Goal: Complete application form

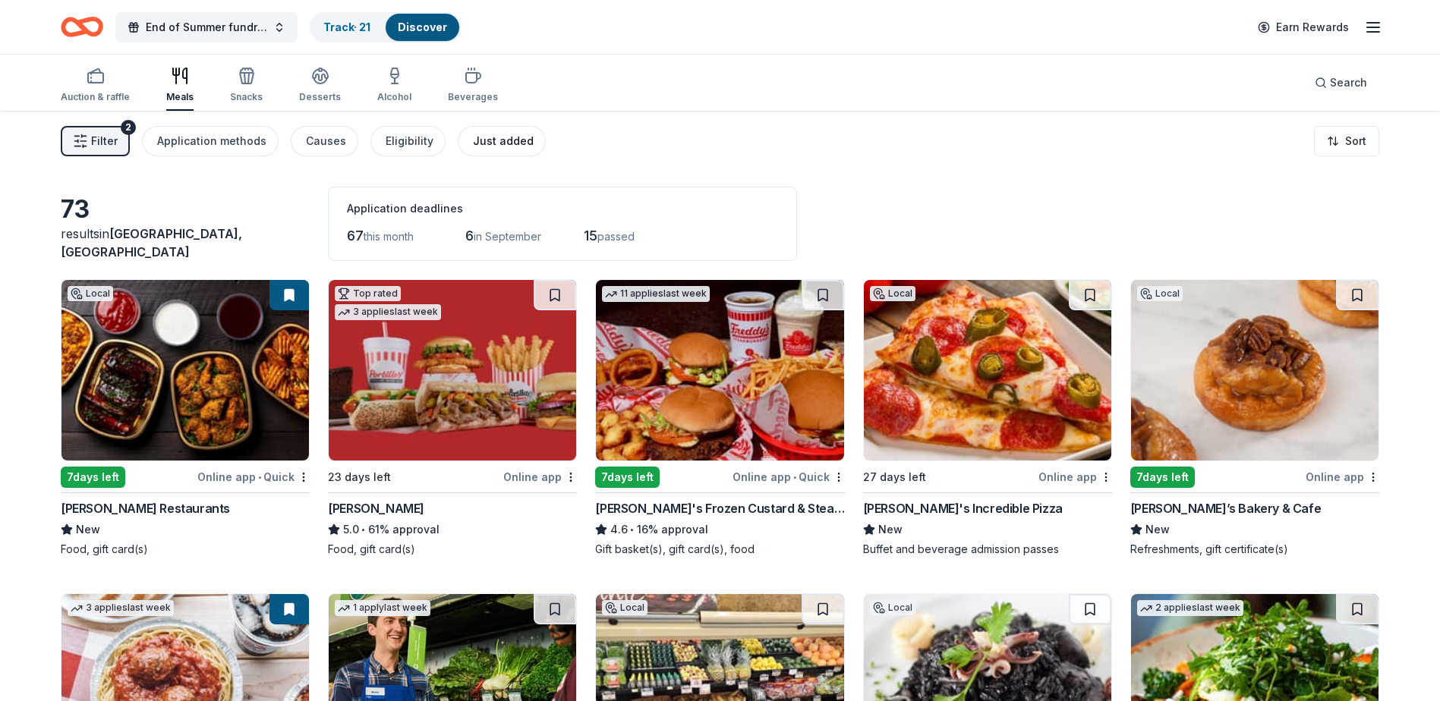
click at [510, 136] on div "Just added" at bounding box center [503, 141] width 61 height 18
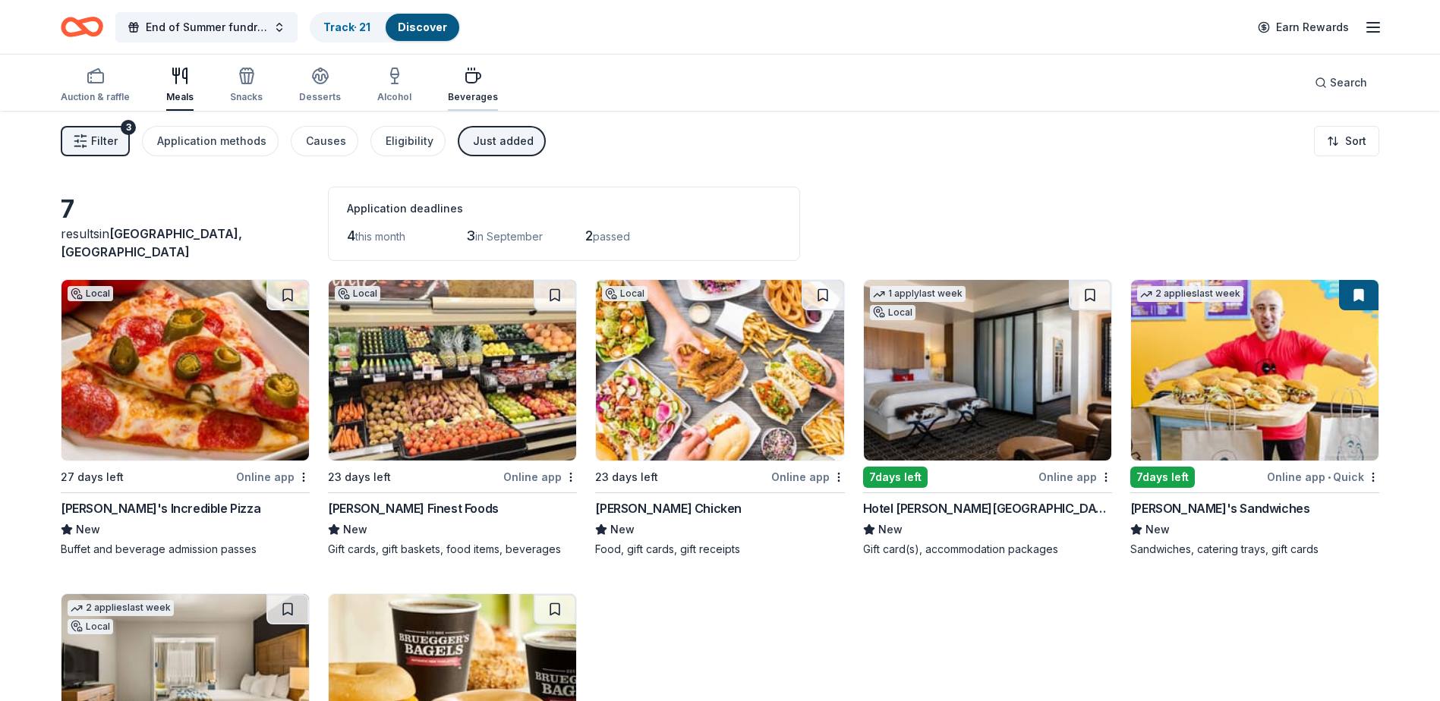
click at [464, 84] on icon "button" at bounding box center [473, 76] width 18 height 18
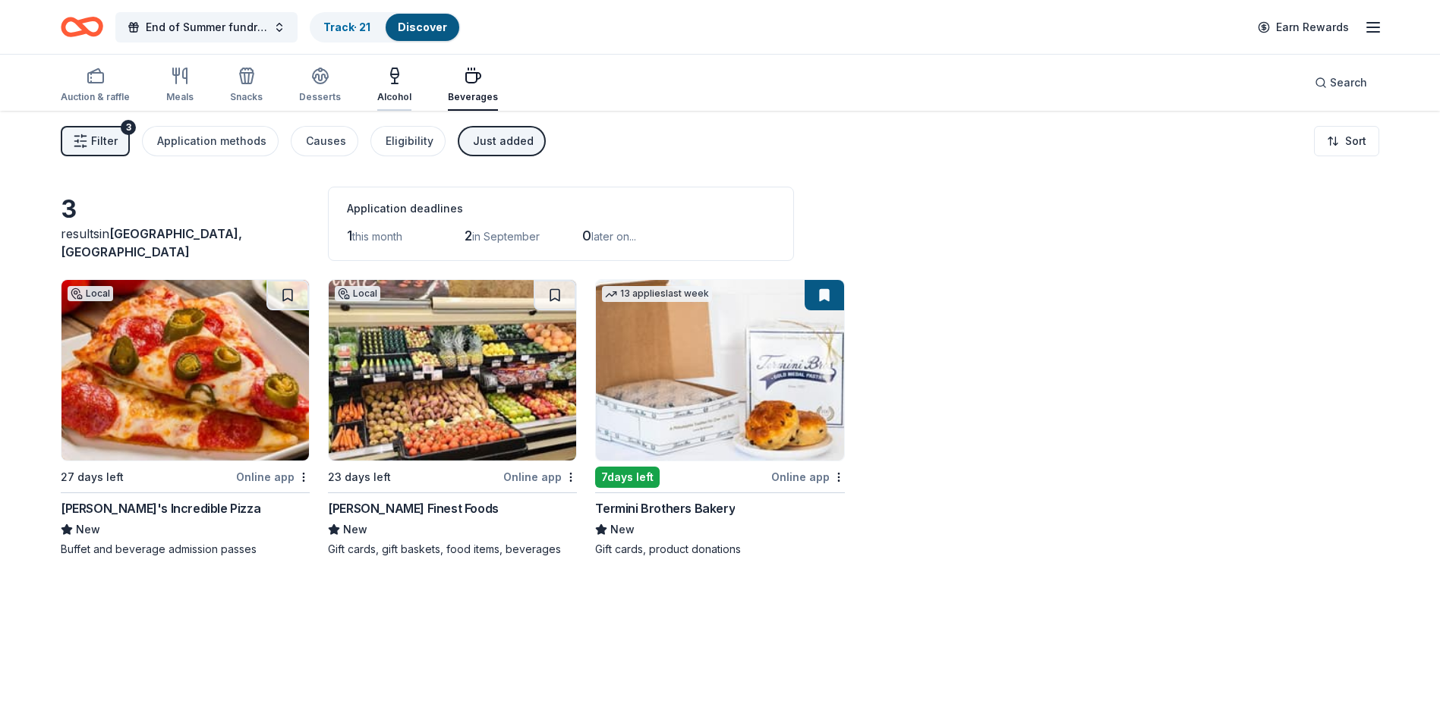
click at [386, 83] on icon "button" at bounding box center [395, 76] width 18 height 18
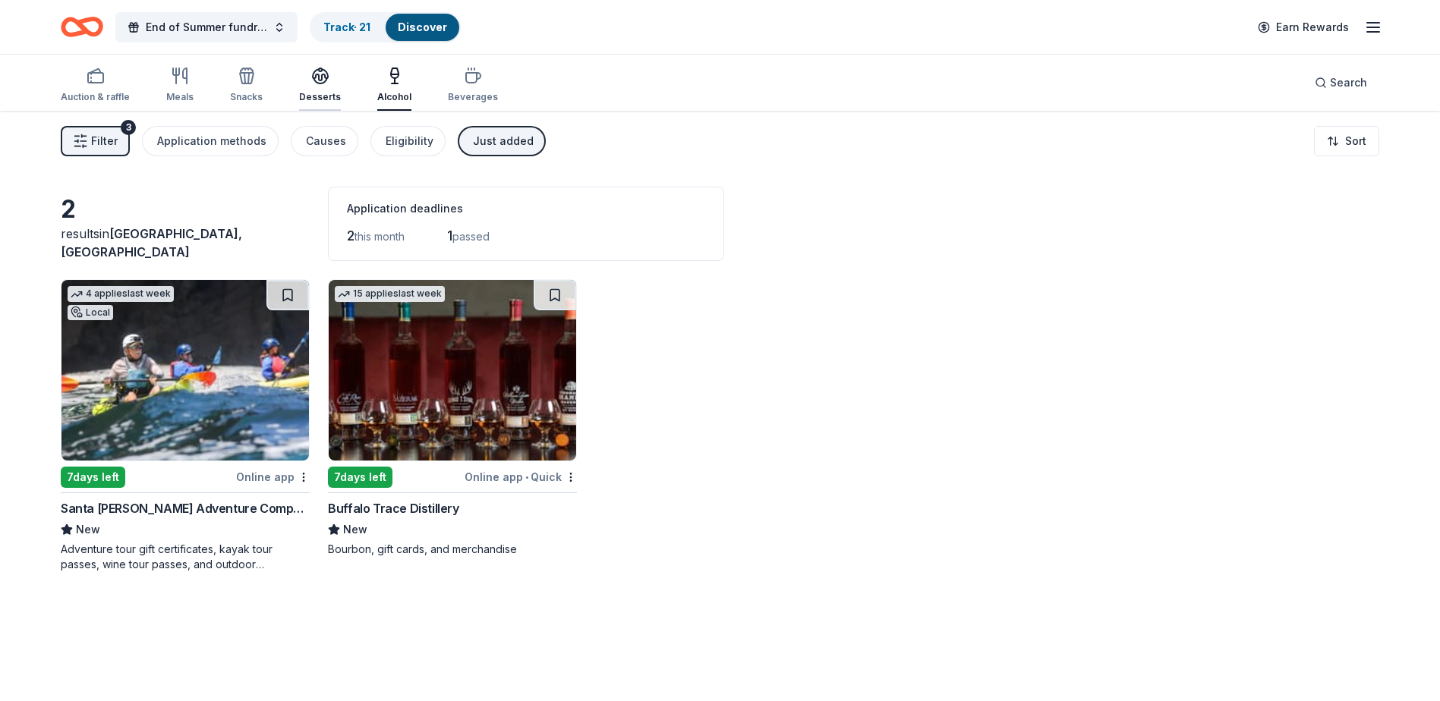
click at [314, 74] on icon "button" at bounding box center [320, 76] width 18 height 18
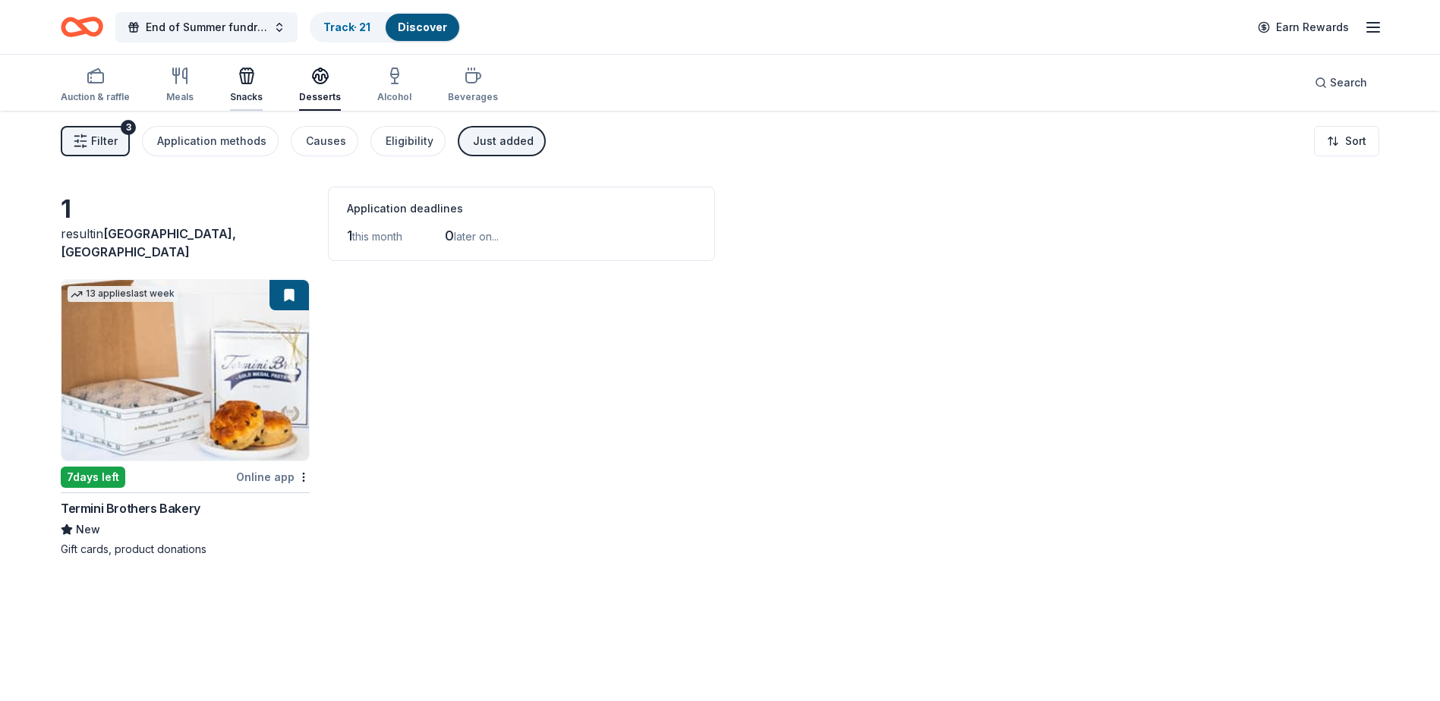
click at [241, 76] on icon "button" at bounding box center [247, 76] width 18 height 18
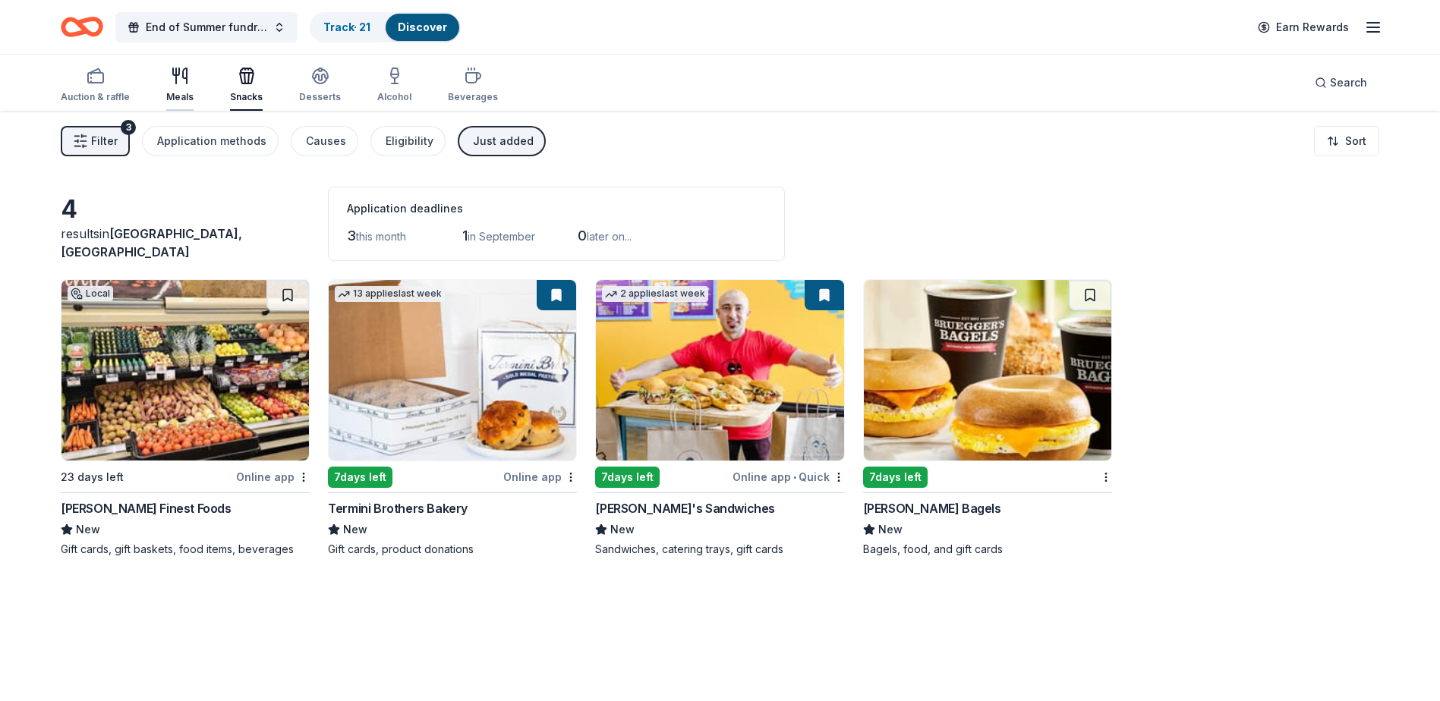
click at [180, 90] on div "Meals" at bounding box center [179, 85] width 27 height 36
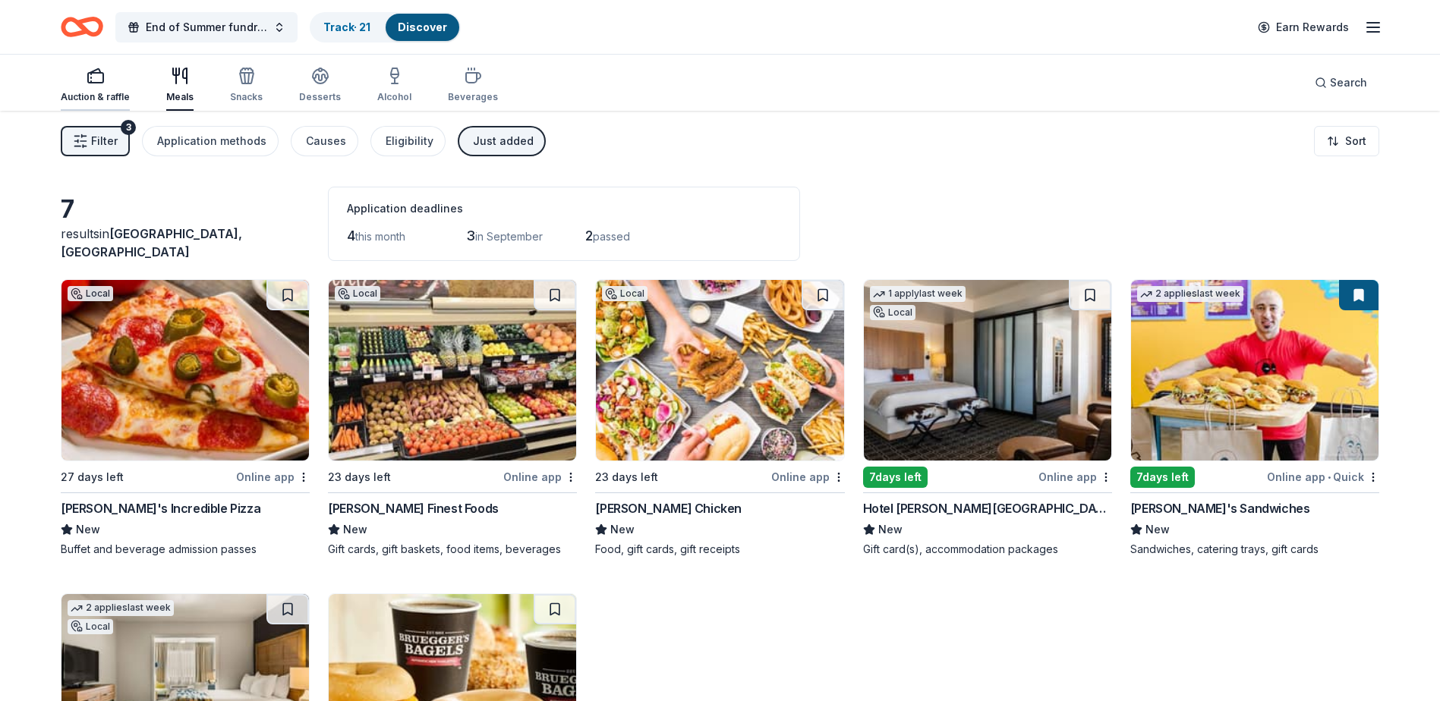
click at [101, 90] on div "Auction & raffle" at bounding box center [95, 85] width 69 height 36
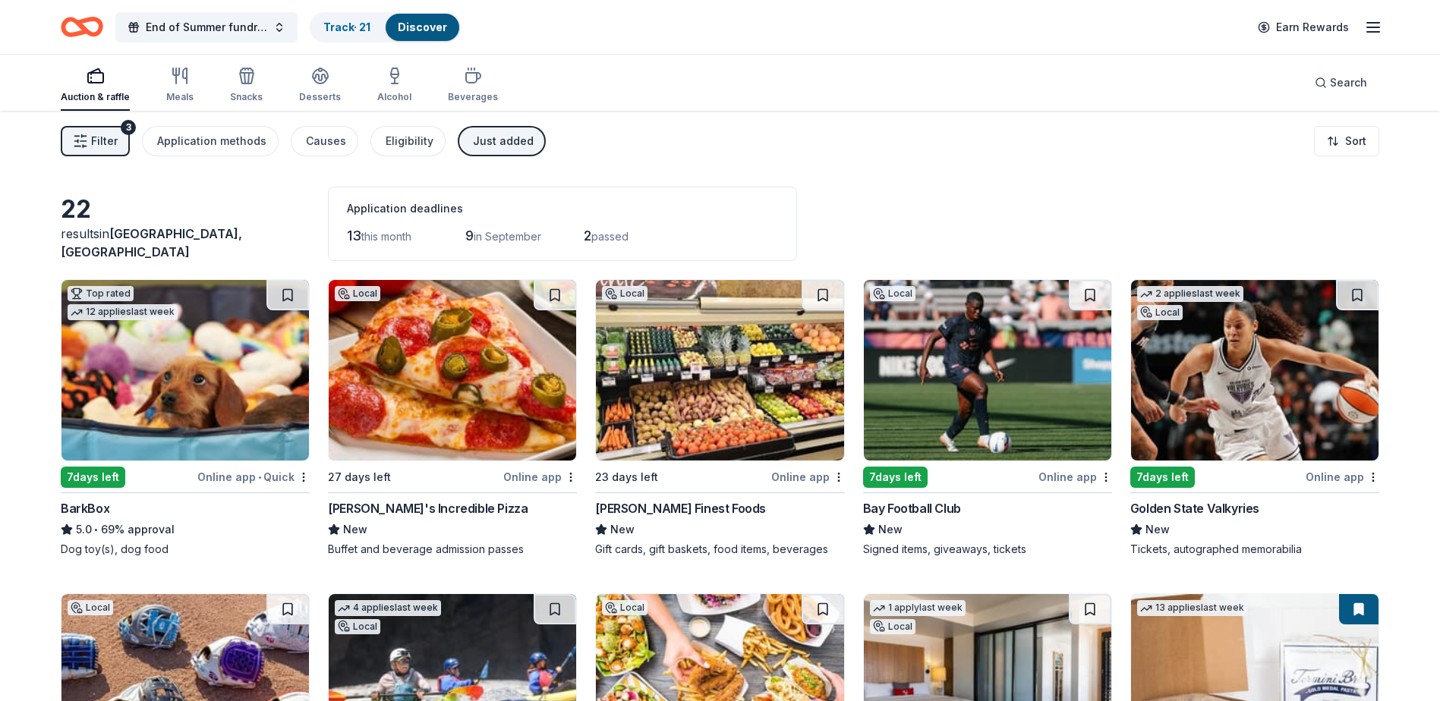
click at [205, 418] on img at bounding box center [184, 370] width 247 height 181
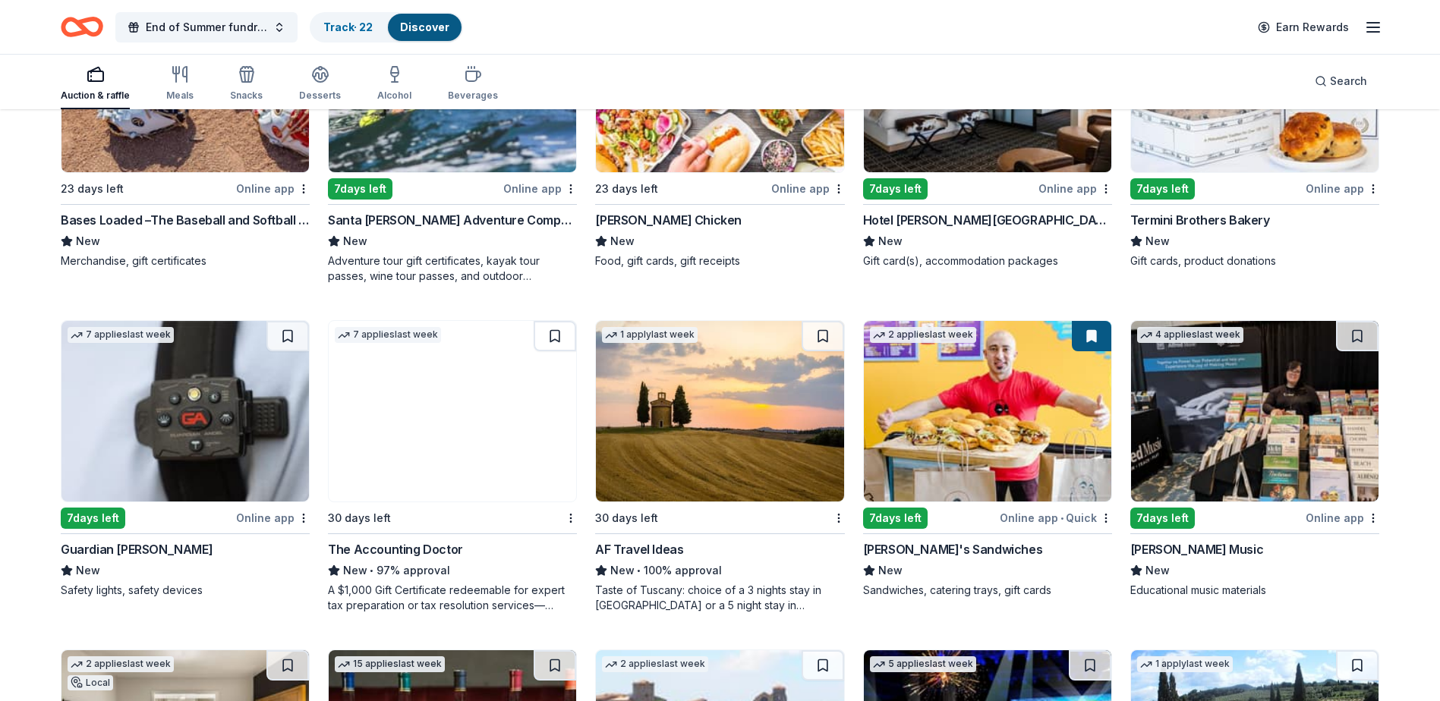
scroll to position [607, 0]
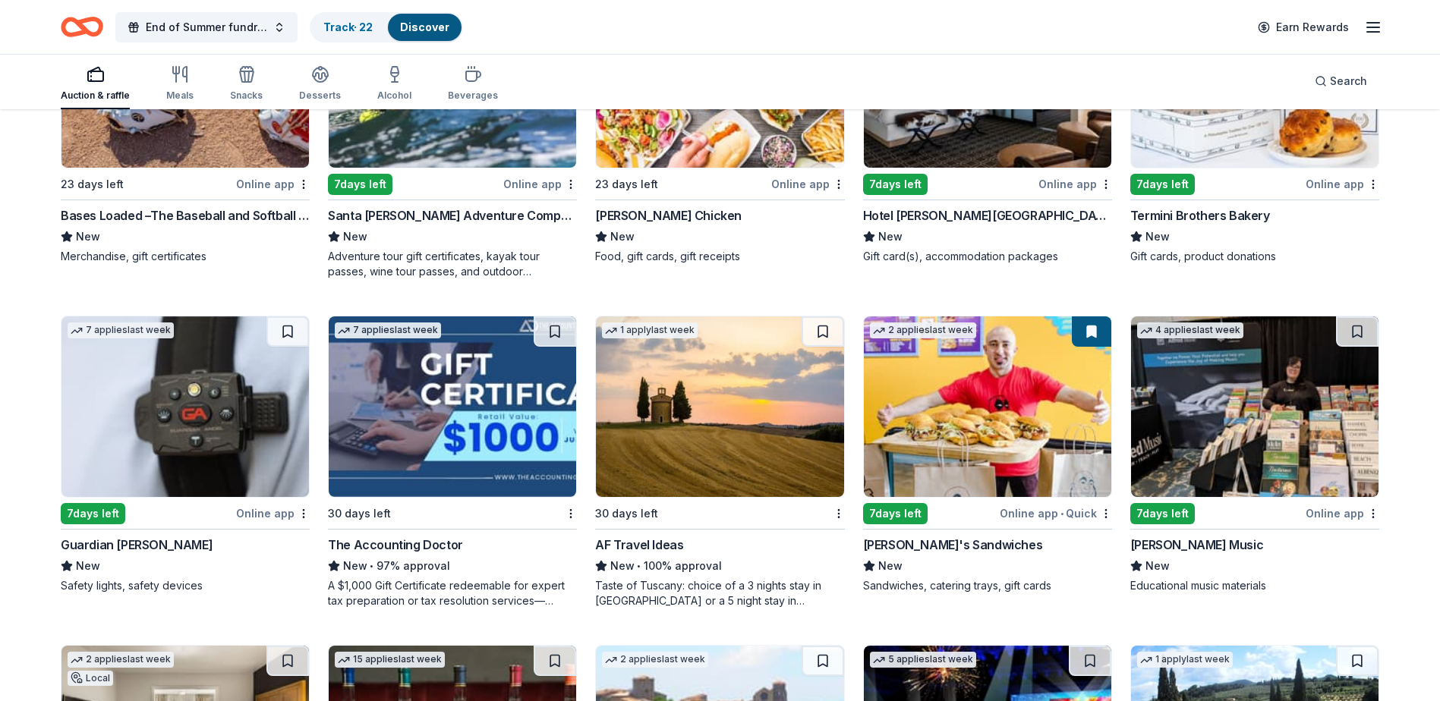
click at [211, 409] on img at bounding box center [184, 407] width 247 height 181
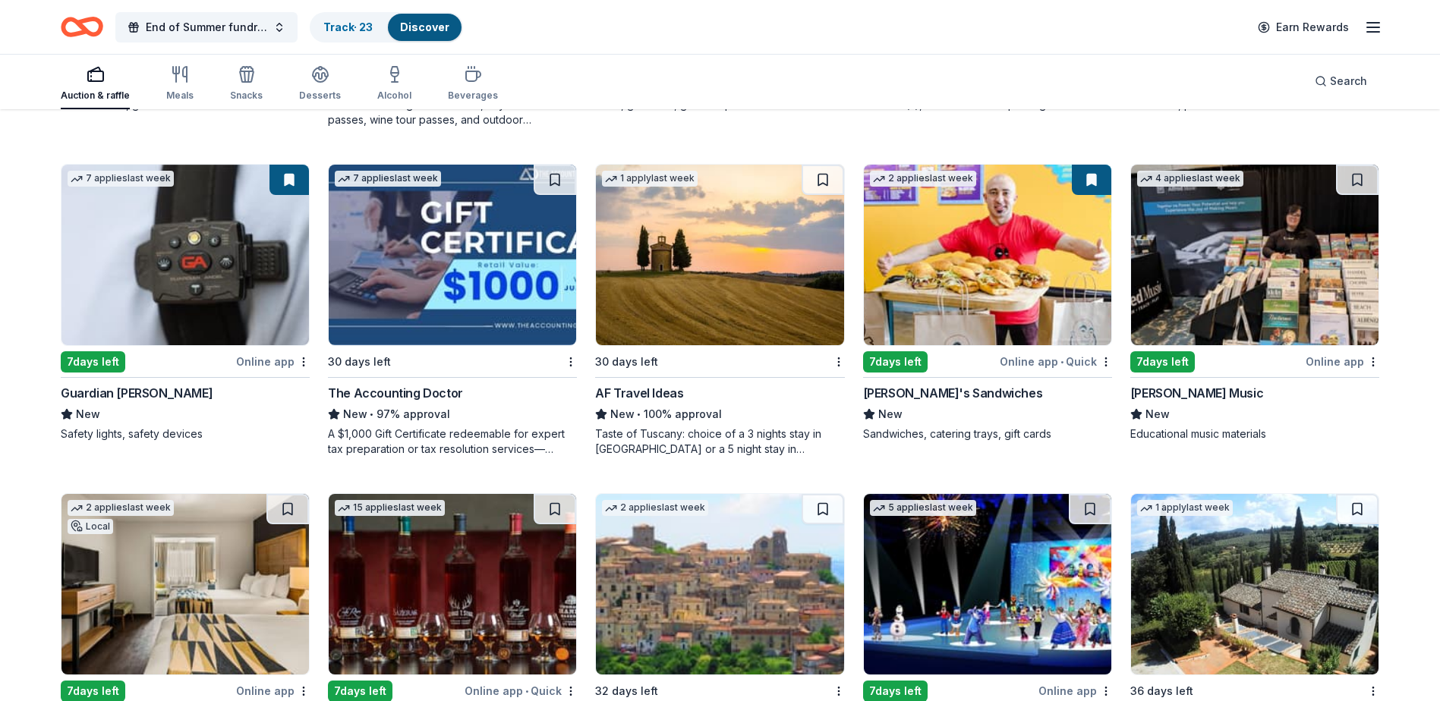
scroll to position [683, 0]
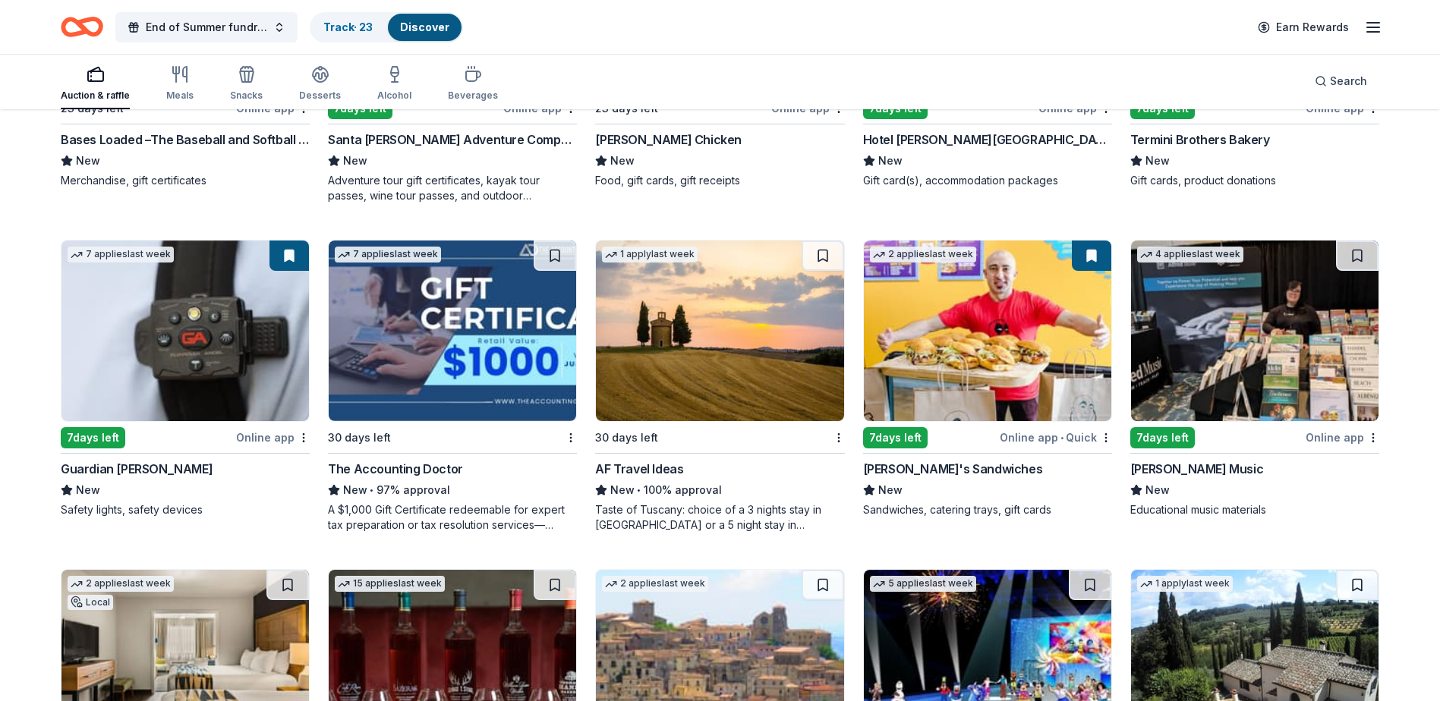
click at [732, 325] on img at bounding box center [719, 331] width 247 height 181
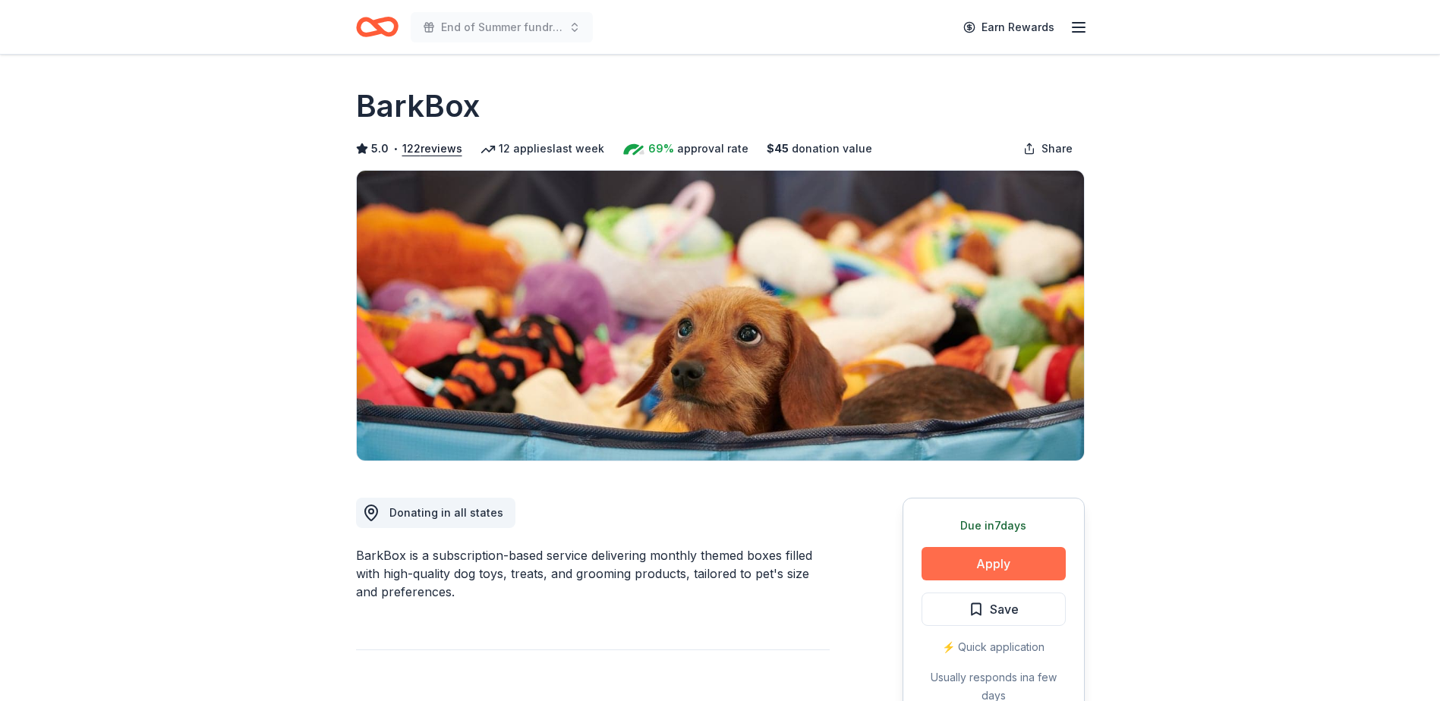
click at [960, 556] on button "Apply" at bounding box center [994, 563] width 144 height 33
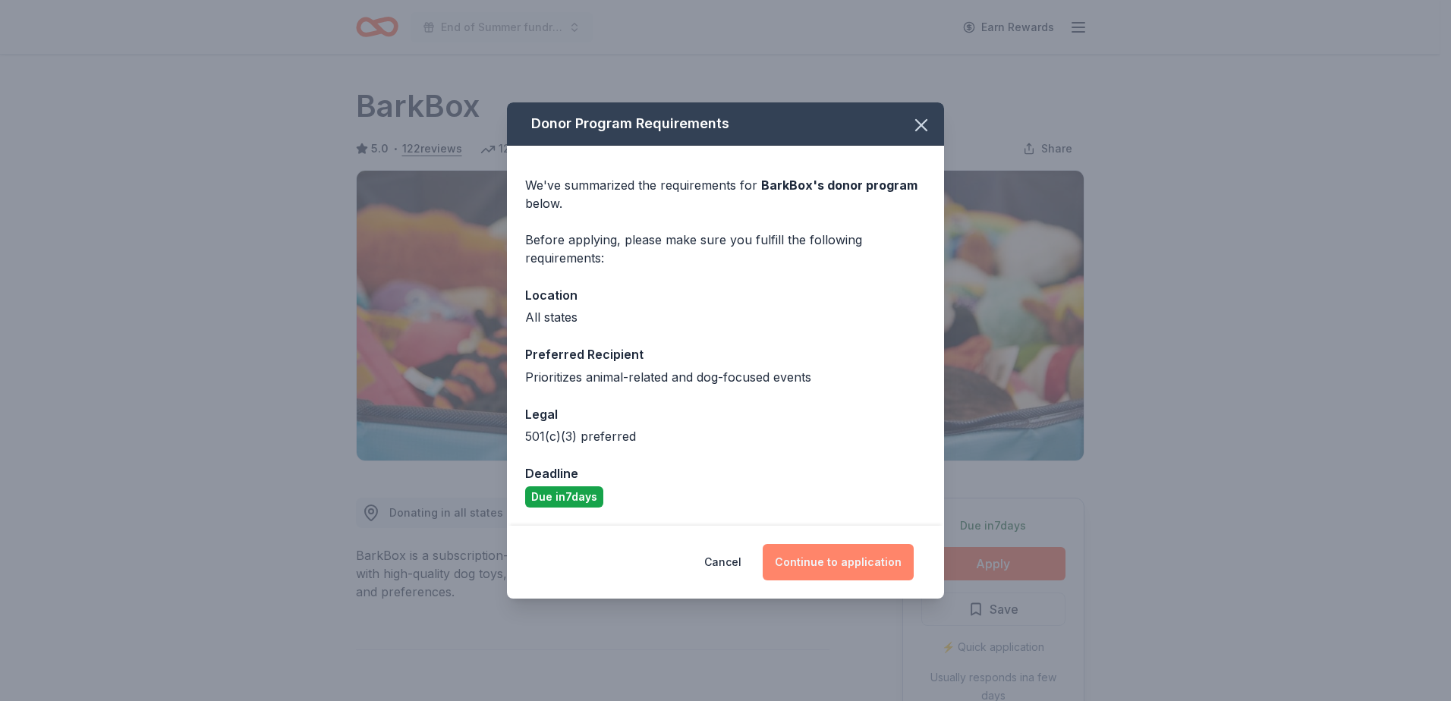
click at [871, 563] on button "Continue to application" at bounding box center [838, 562] width 151 height 36
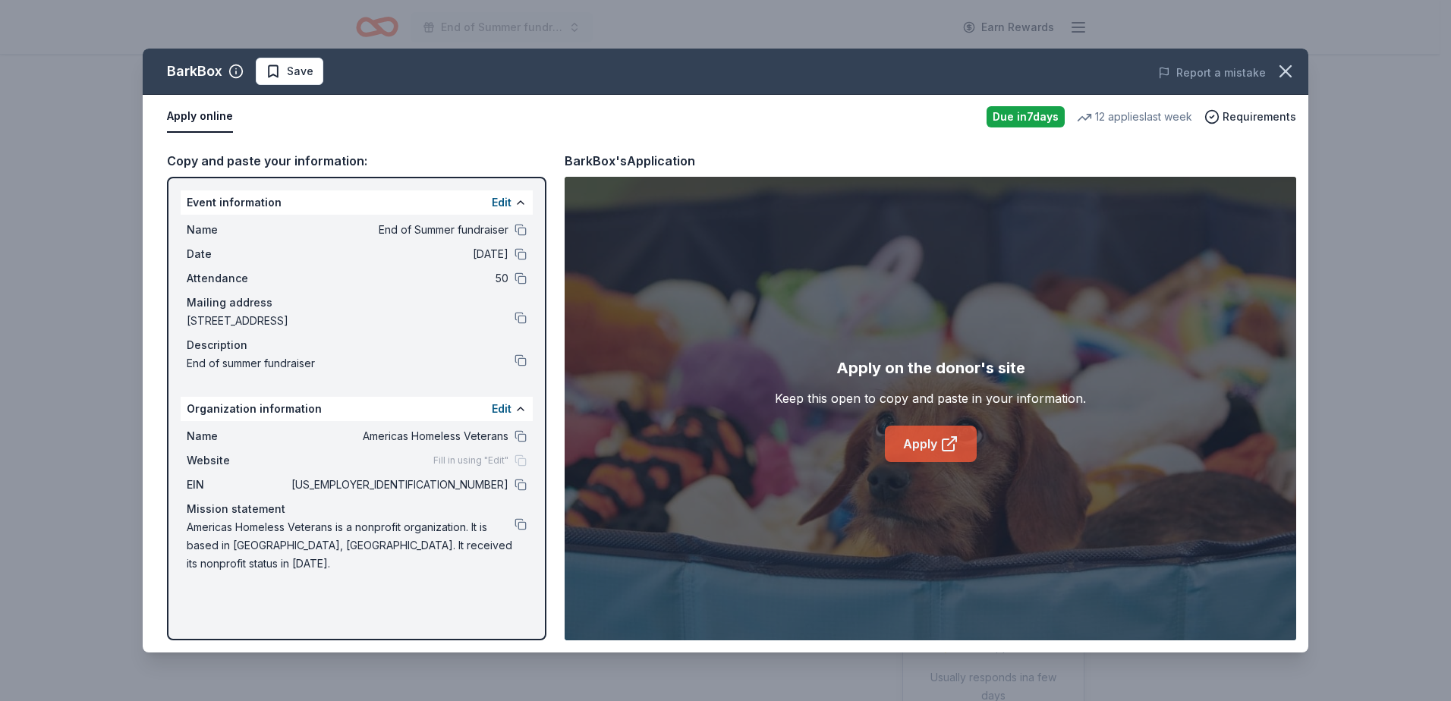
click at [928, 447] on link "Apply" at bounding box center [931, 444] width 92 height 36
click at [301, 71] on span "Save" at bounding box center [300, 71] width 27 height 18
click at [332, 75] on html "End of Summer fundraiser Earn Rewards Due [DATE] Share BarkBox 5.0 • 122 review…" at bounding box center [725, 350] width 1451 height 701
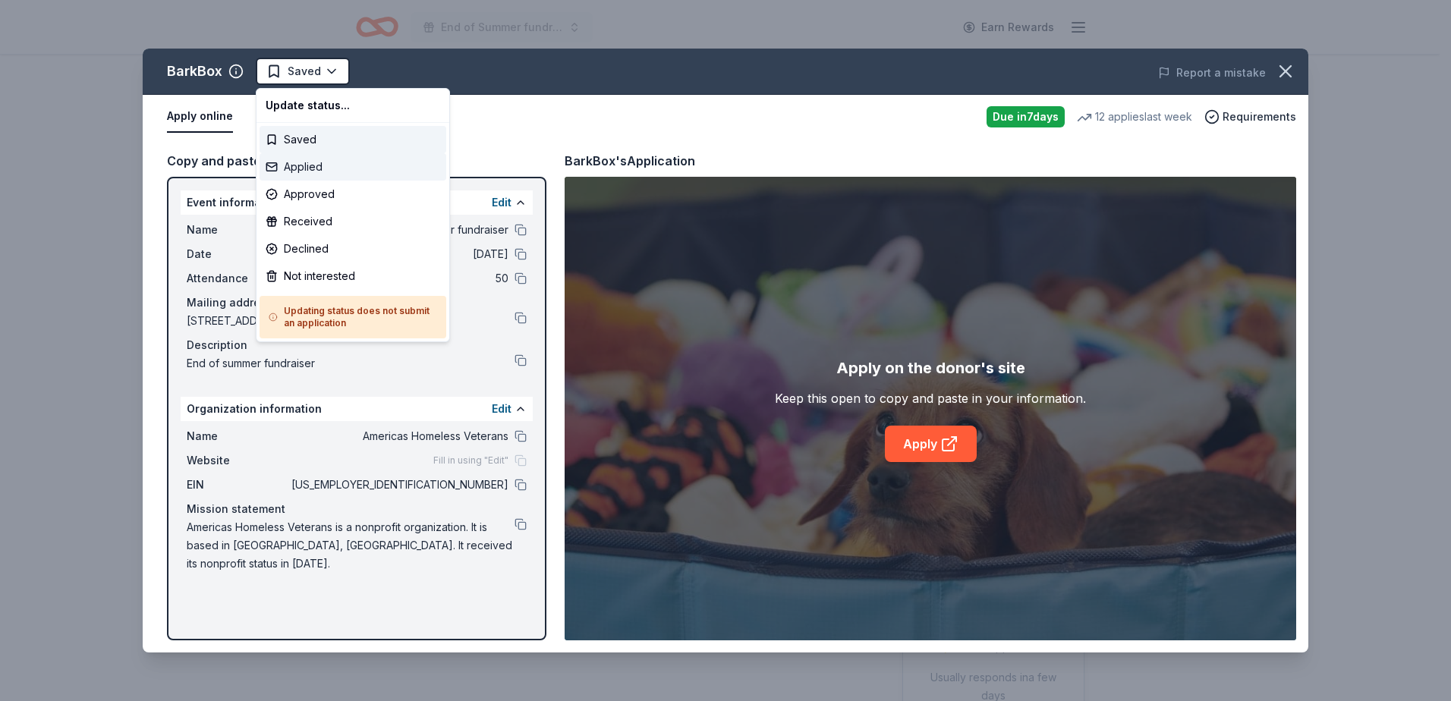
click at [313, 164] on div "Applied" at bounding box center [353, 166] width 187 height 27
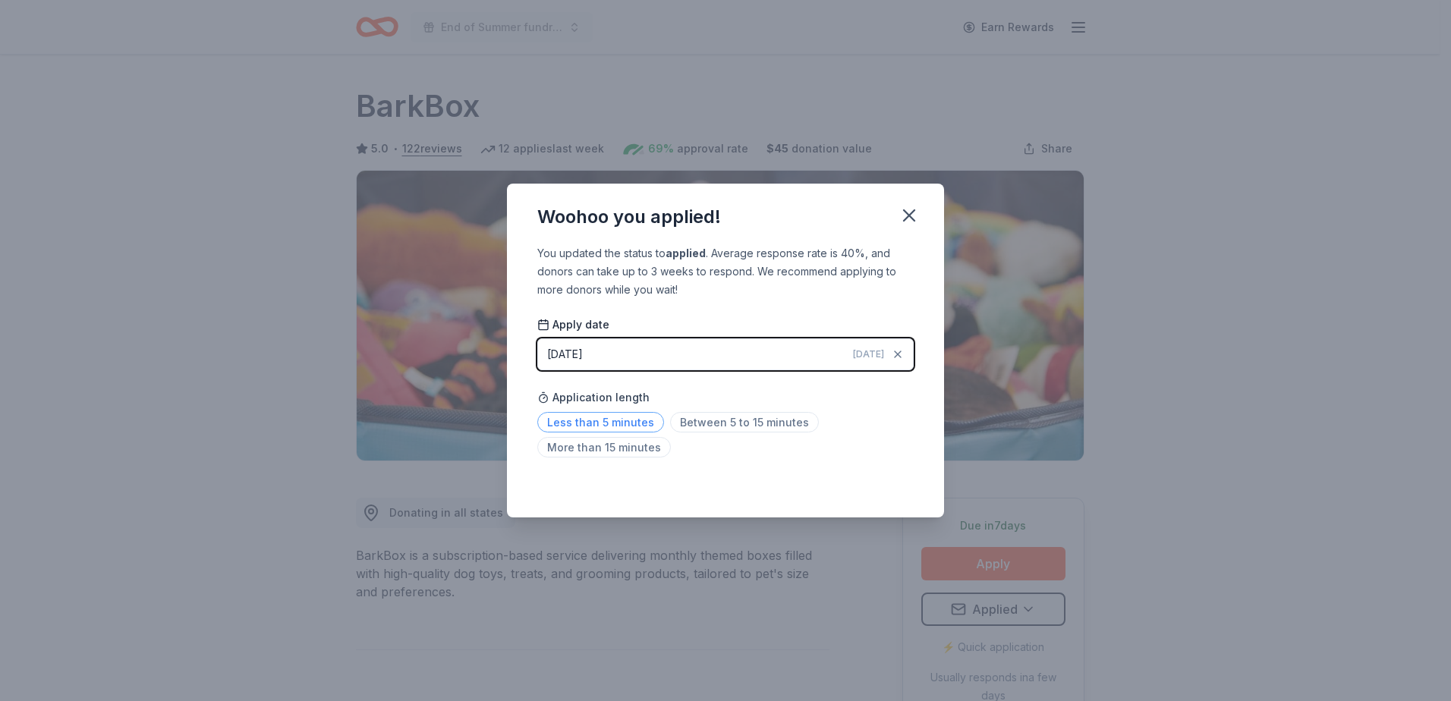
click at [611, 419] on span "Less than 5 minutes" at bounding box center [600, 422] width 127 height 20
click at [587, 420] on span "Less than 5 minutes" at bounding box center [600, 422] width 127 height 20
click at [615, 419] on span "Less than 5 minutes" at bounding box center [600, 422] width 127 height 20
click at [893, 214] on button "button" at bounding box center [909, 215] width 33 height 33
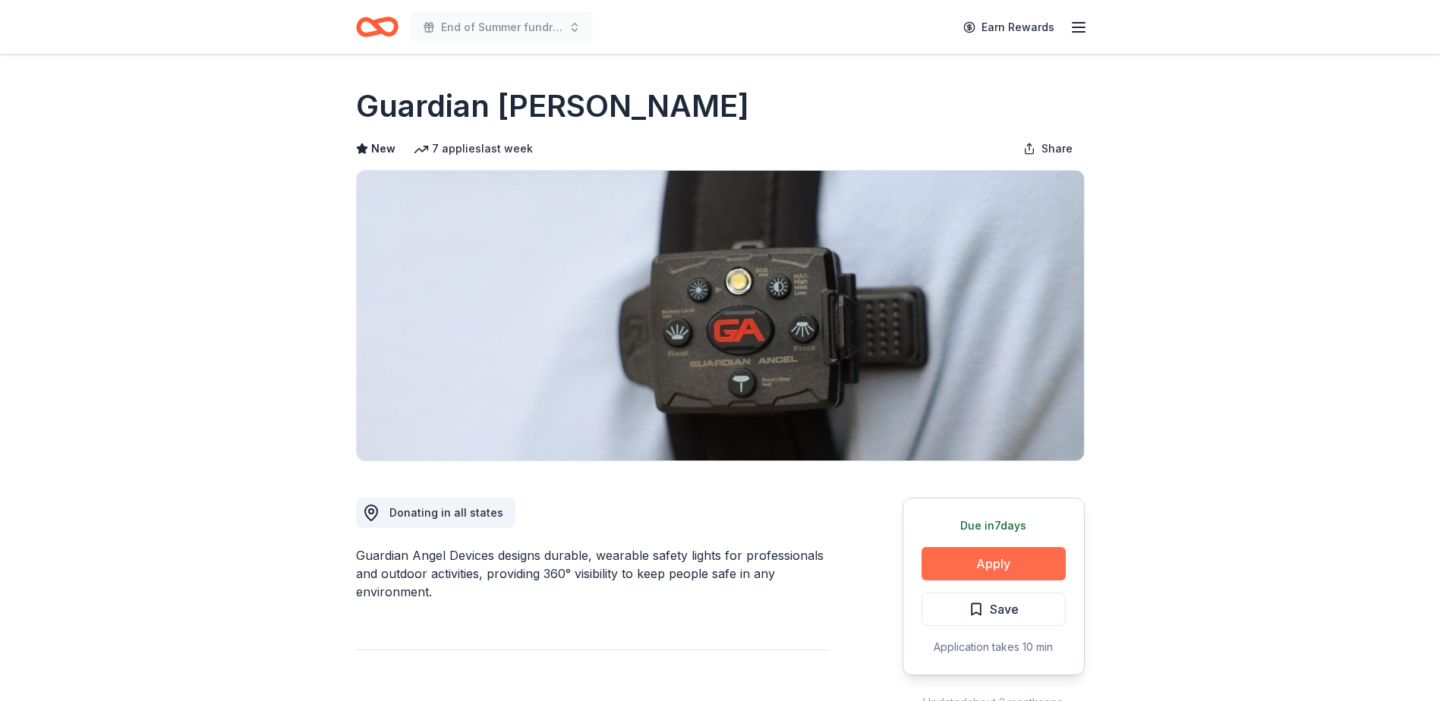
click at [958, 559] on button "Apply" at bounding box center [994, 563] width 144 height 33
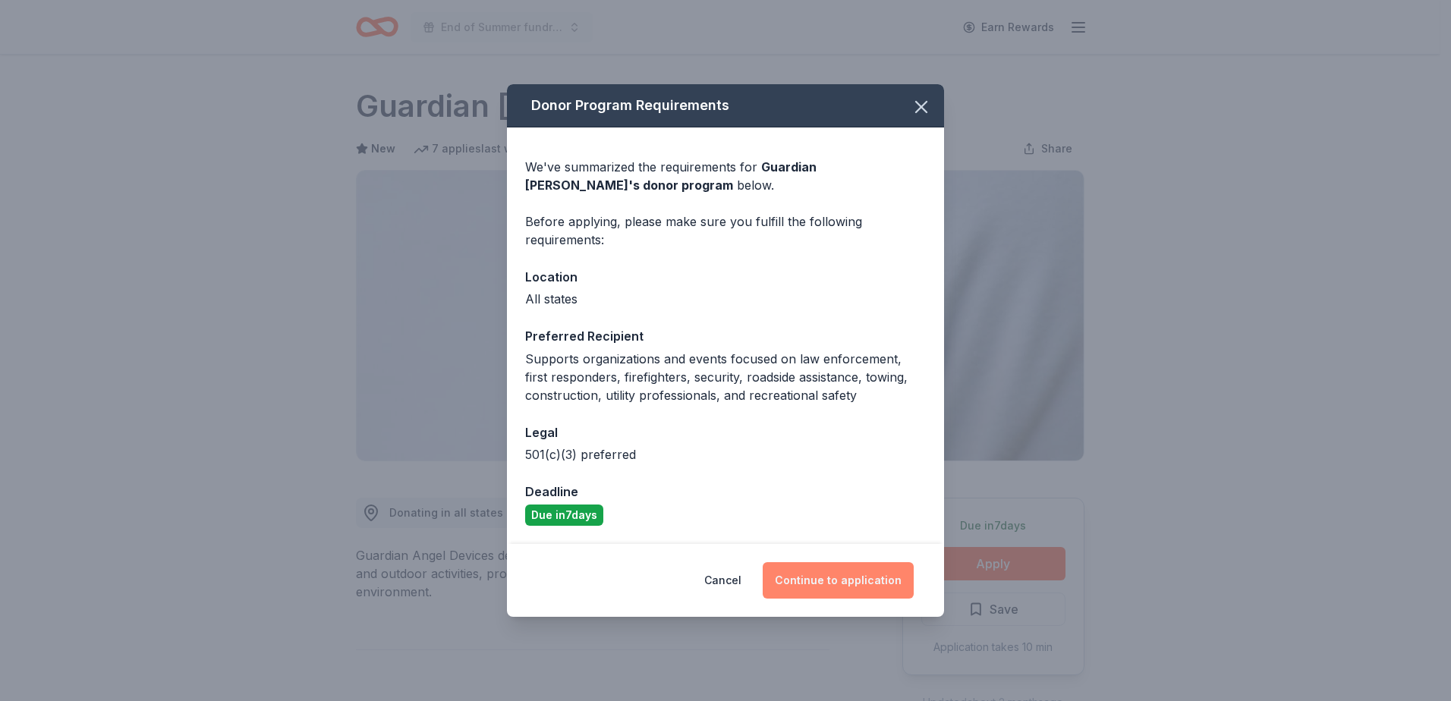
click at [857, 580] on button "Continue to application" at bounding box center [838, 581] width 151 height 36
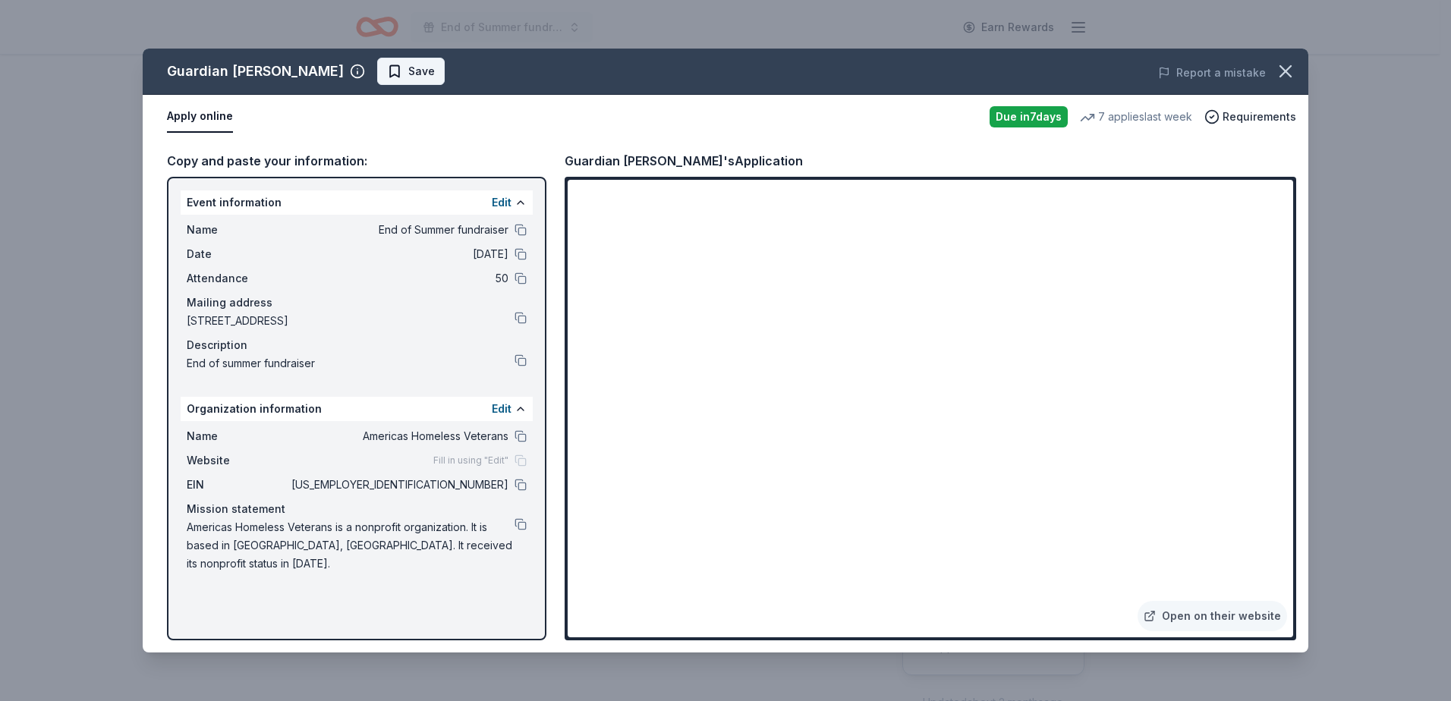
click at [387, 77] on span "Save" at bounding box center [411, 71] width 48 height 18
click at [422, 73] on html "End of Summer fundraiser Earn Rewards Due in 7 days Share Guardian Angel Device…" at bounding box center [725, 350] width 1451 height 701
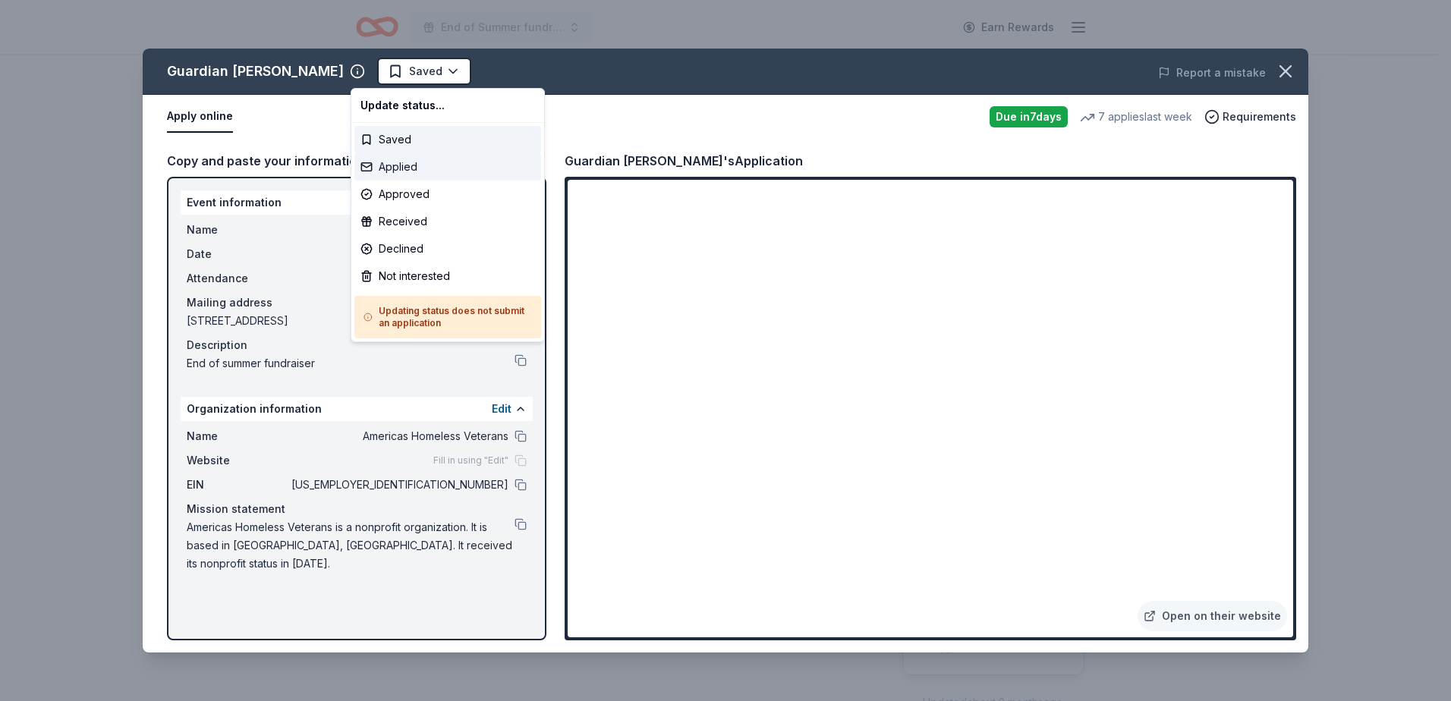
click at [409, 162] on div "Applied" at bounding box center [448, 166] width 187 height 27
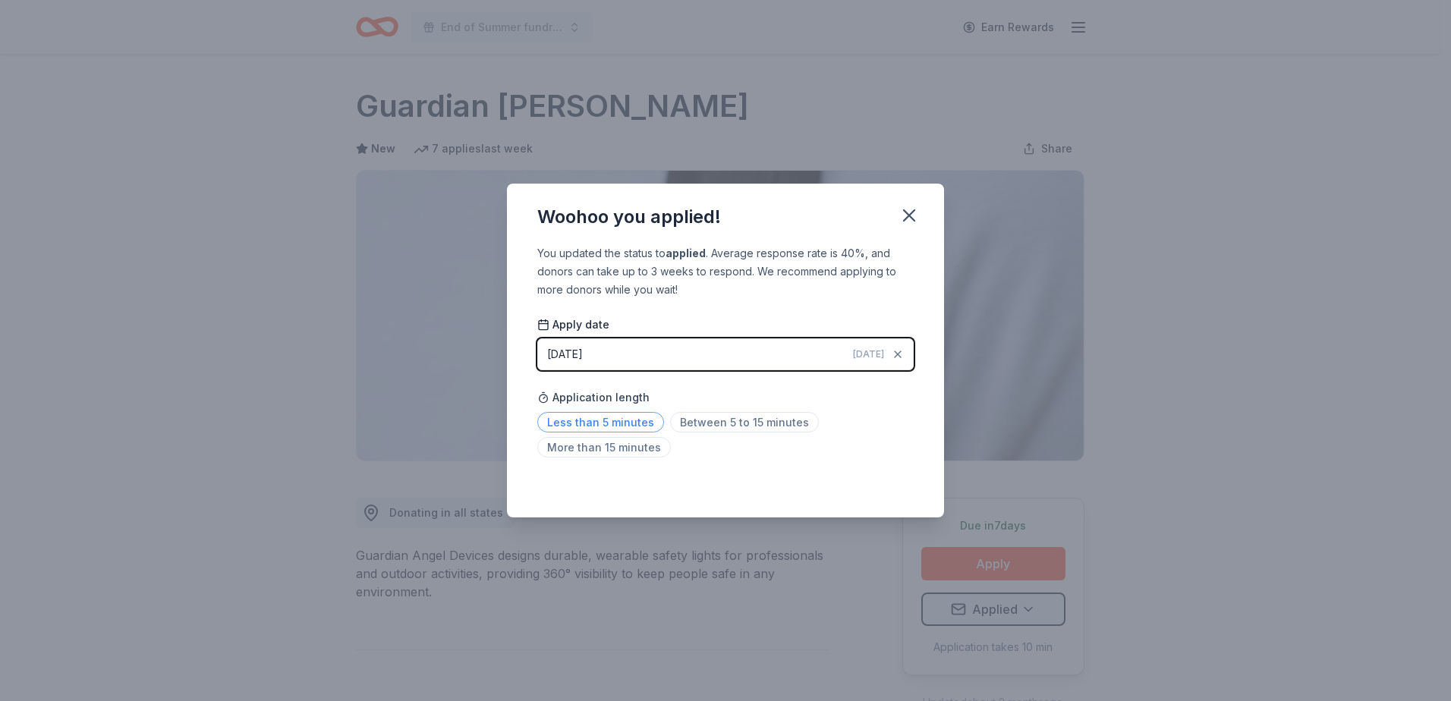
click at [577, 427] on span "Less than 5 minutes" at bounding box center [600, 422] width 127 height 20
drag, startPoint x: 906, startPoint y: 216, endPoint x: 906, endPoint y: 240, distance: 23.5
click at [904, 220] on icon "button" at bounding box center [909, 215] width 21 height 21
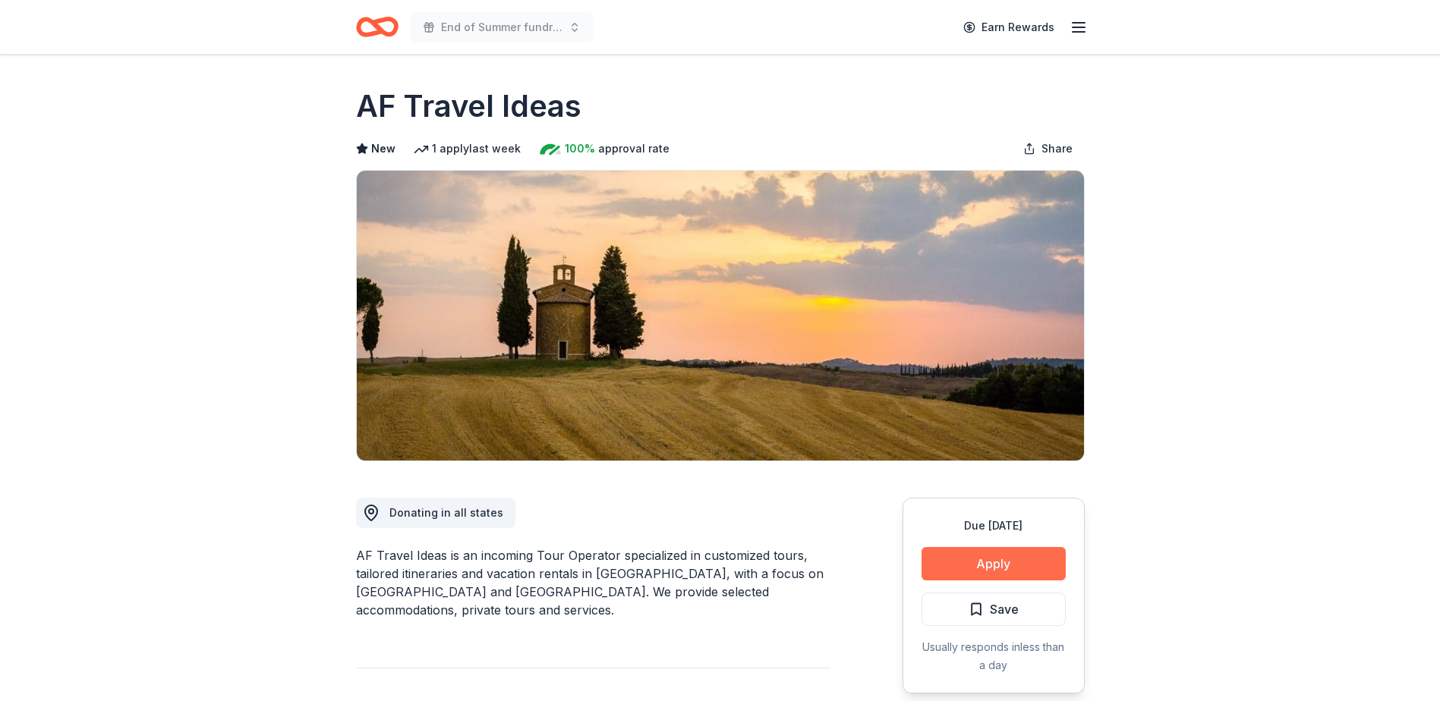
click at [974, 564] on button "Apply" at bounding box center [994, 563] width 144 height 33
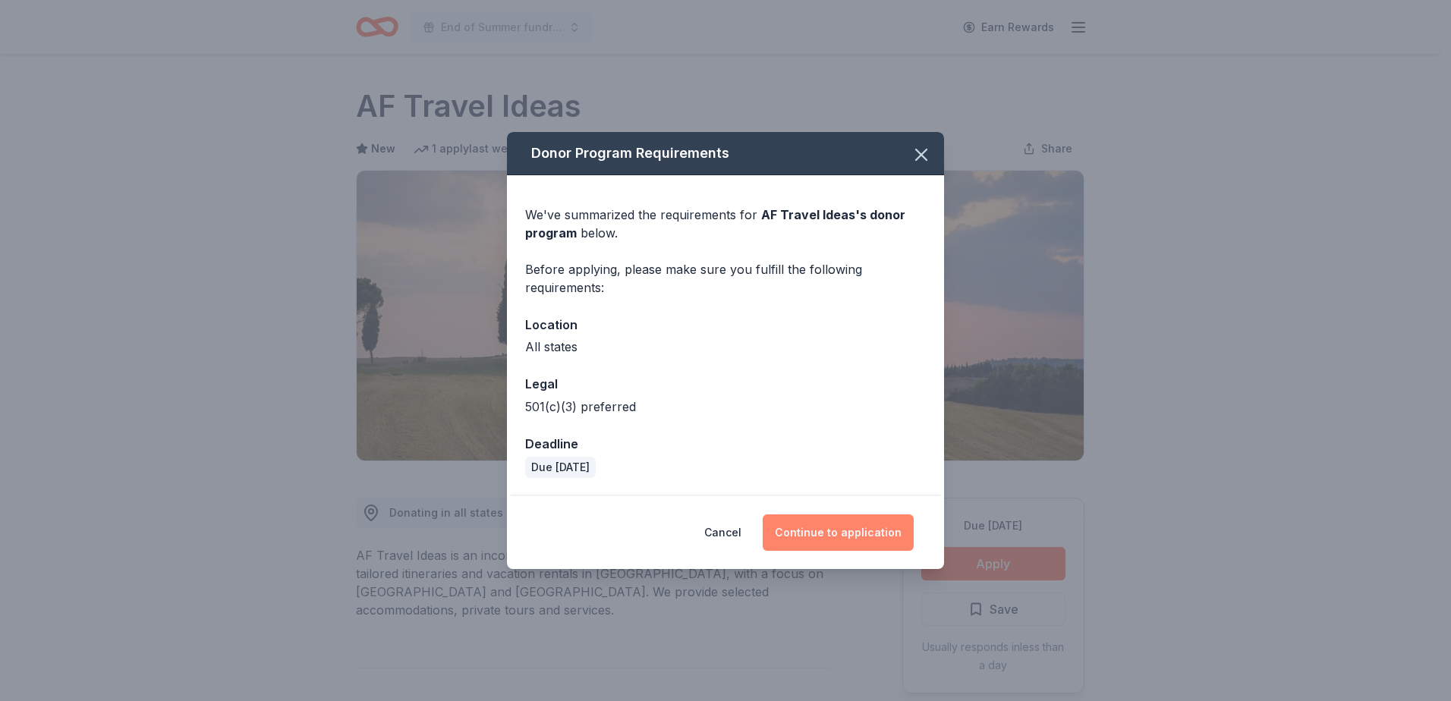
click at [854, 536] on button "Continue to application" at bounding box center [838, 533] width 151 height 36
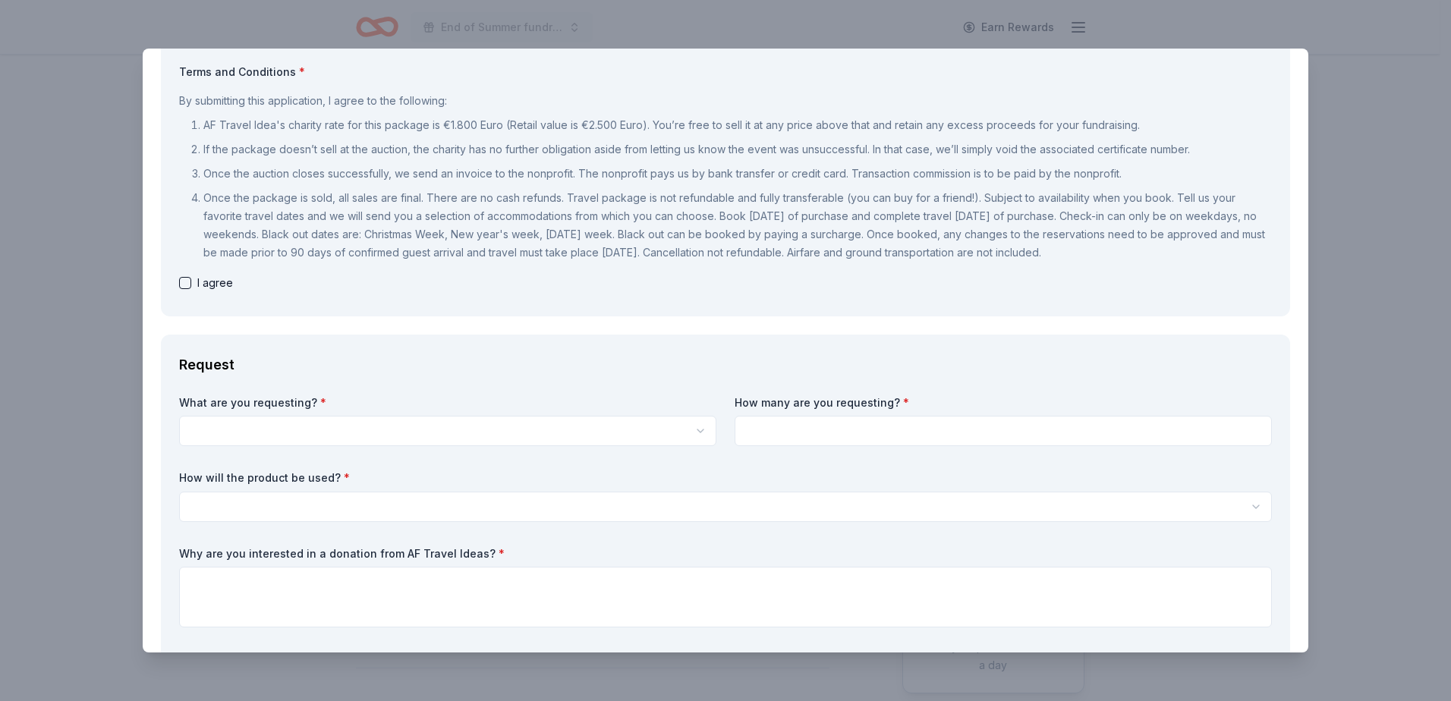
scroll to position [228, 0]
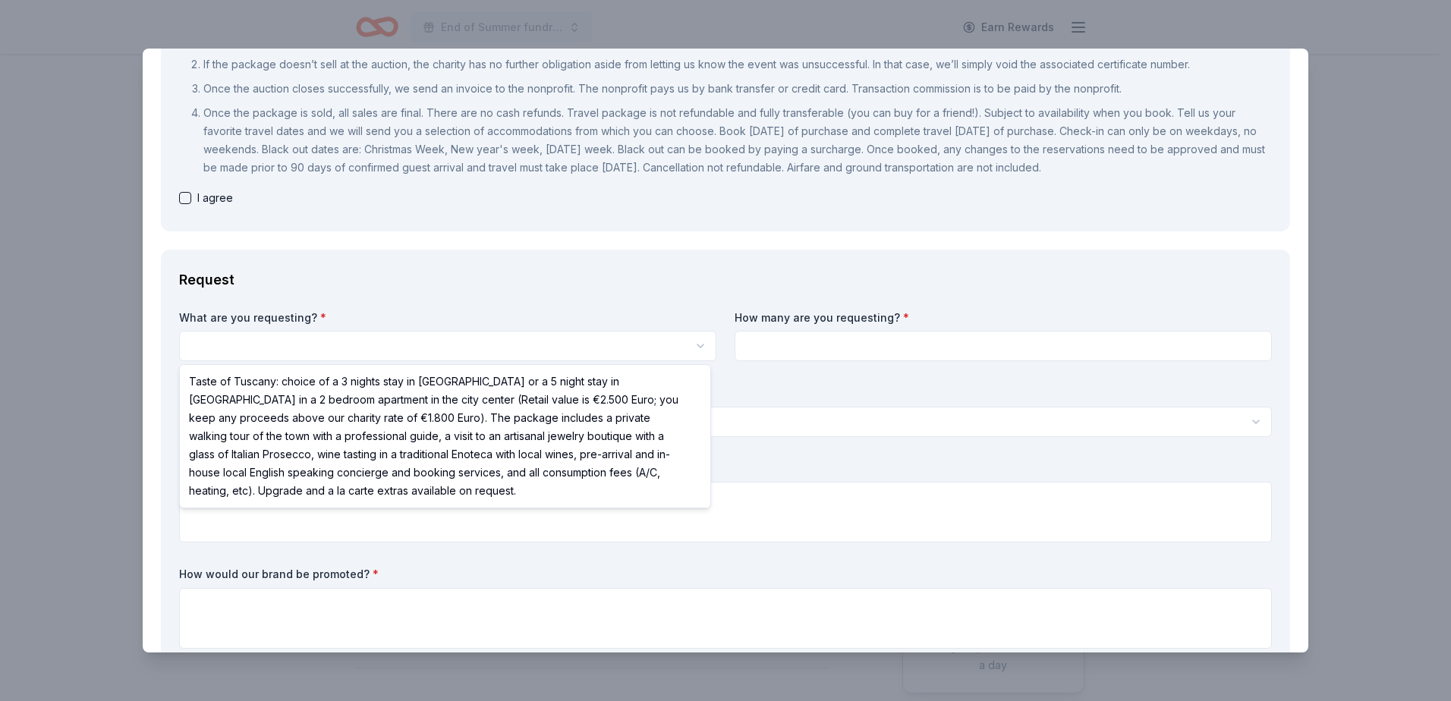
click at [313, 345] on html "End of Summer fundraiser Earn Rewards Due in 30 days Share AF Travel Ideas New …" at bounding box center [725, 350] width 1451 height 701
select select "Taste of Tuscany: choice of a 3 nights stay in Florence or a 5 night stay in Co…"
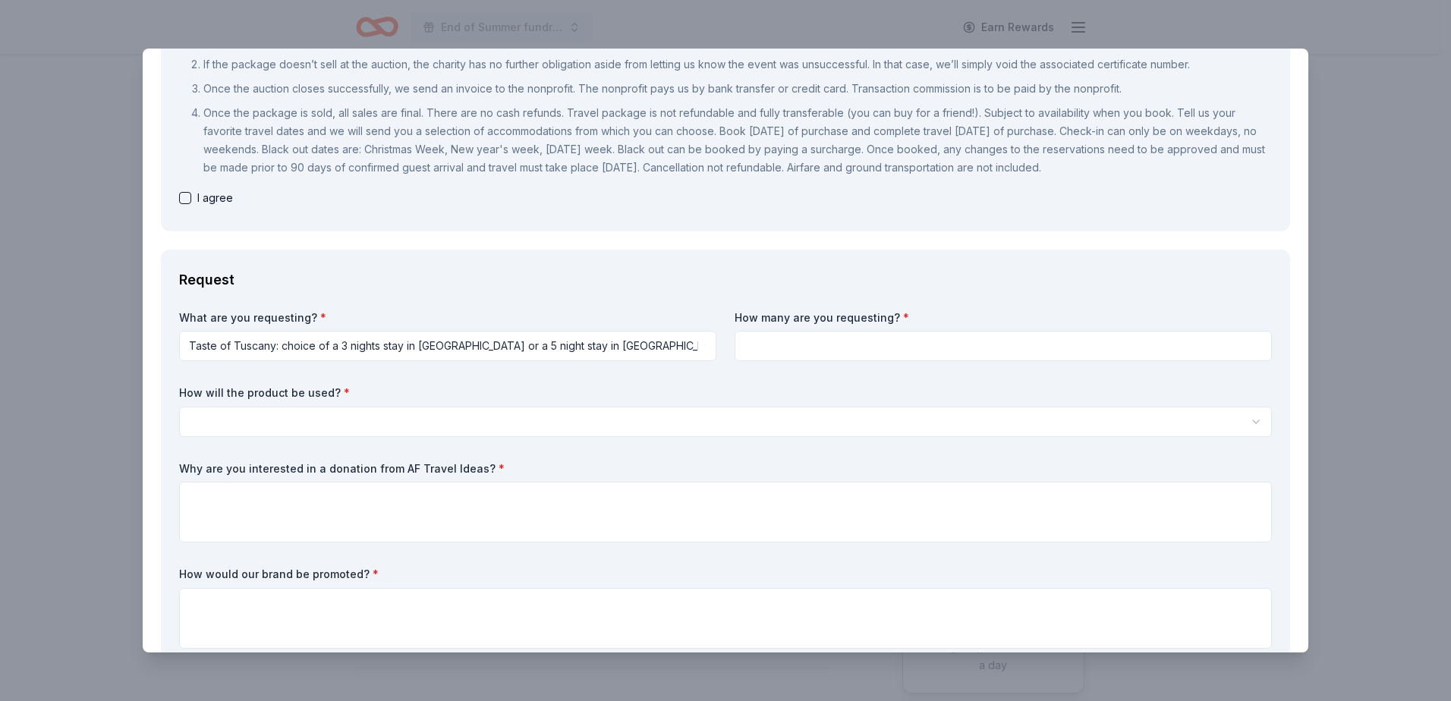
click at [794, 349] on input at bounding box center [1003, 346] width 537 height 30
type input "2"
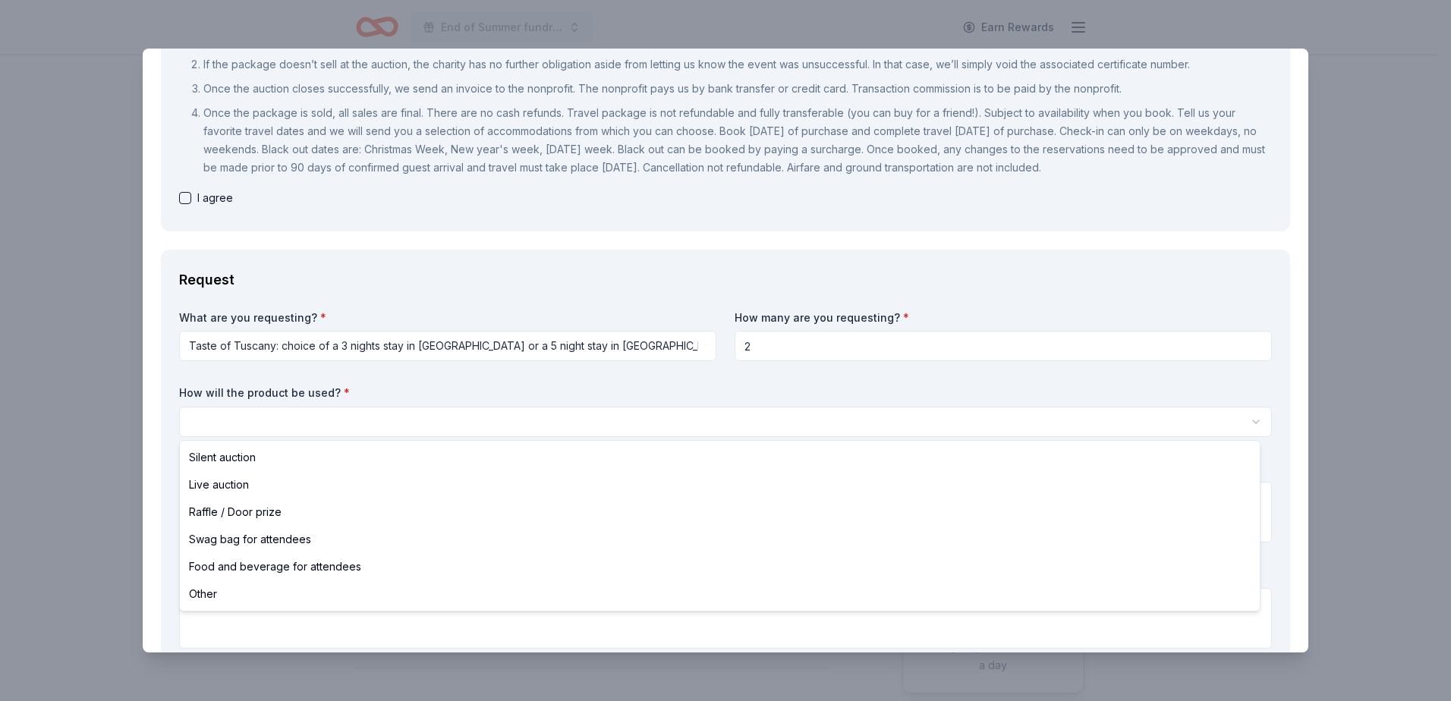
click at [423, 417] on html "End of Summer fundraiser Earn Rewards Due in 30 days Share AF Travel Ideas New …" at bounding box center [725, 350] width 1451 height 701
select select "liveAuction"
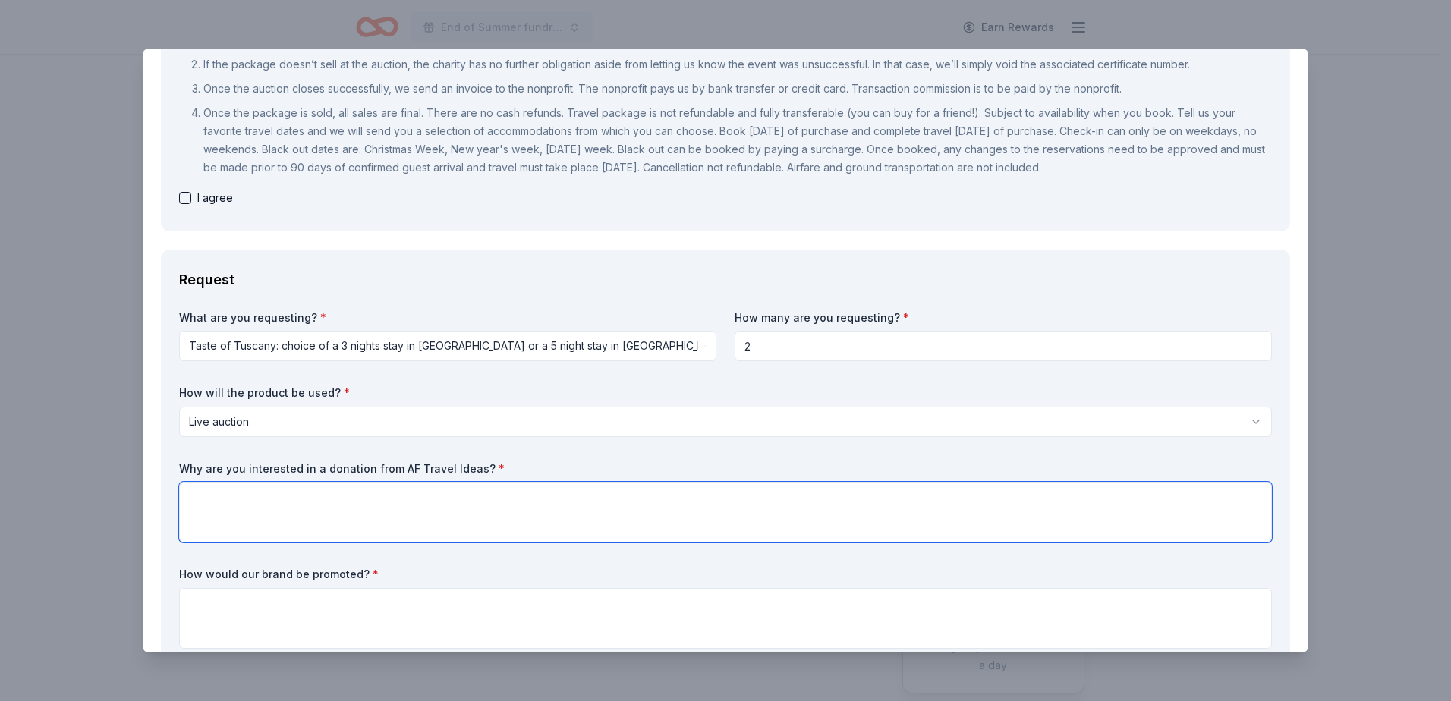
click at [388, 491] on textarea at bounding box center [725, 512] width 1093 height 61
paste textarea "To whom it may concern: My Name is Nicole Oakland, Assistant Director at Americ…"
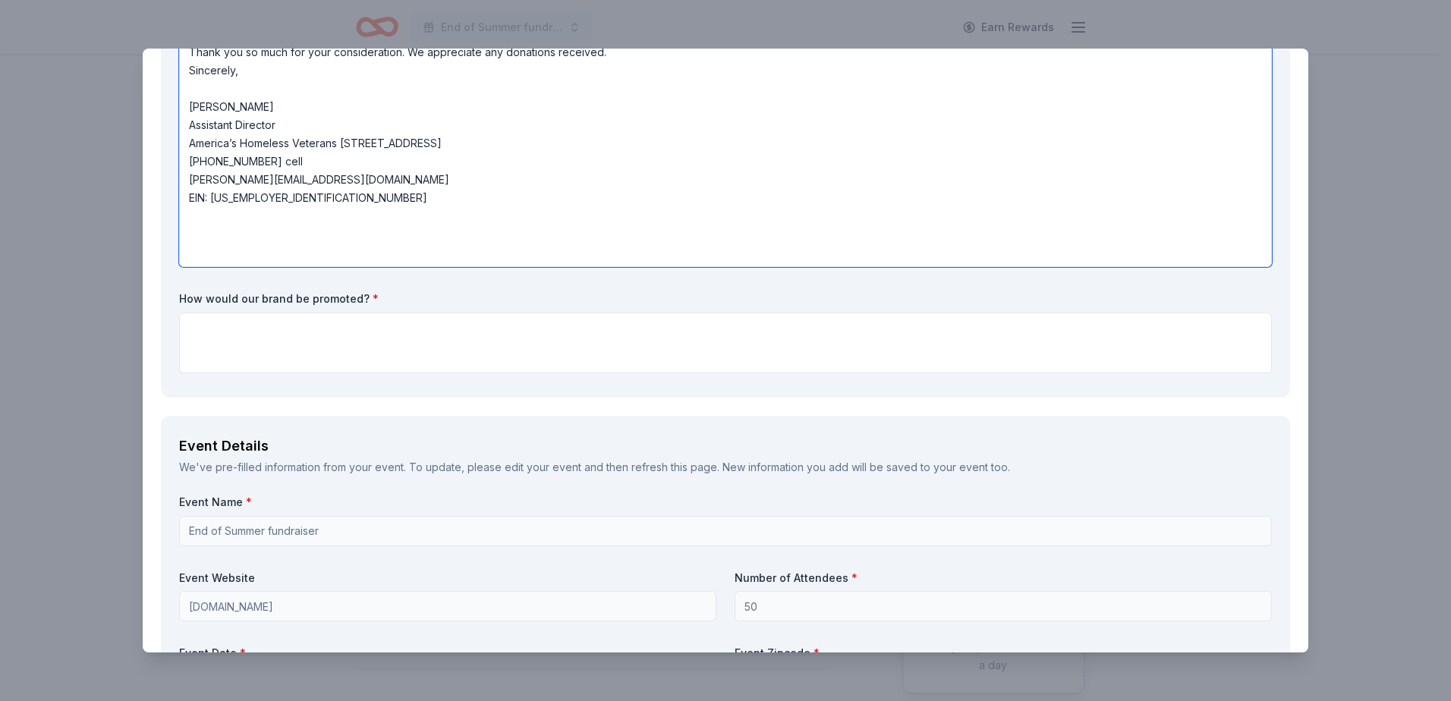
scroll to position [845, 0]
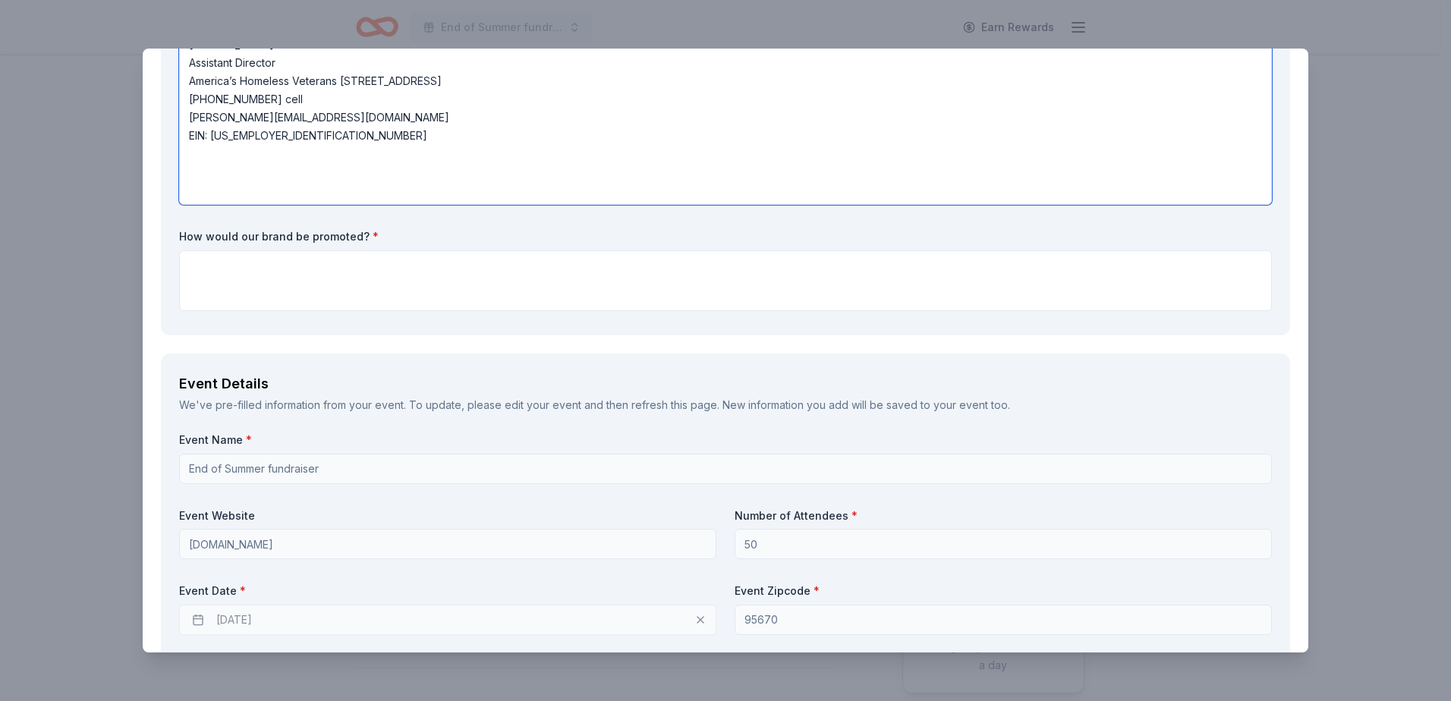
type textarea "To whom it may concern: My Name is Nicole Oakland, Assistant Director at Americ…"
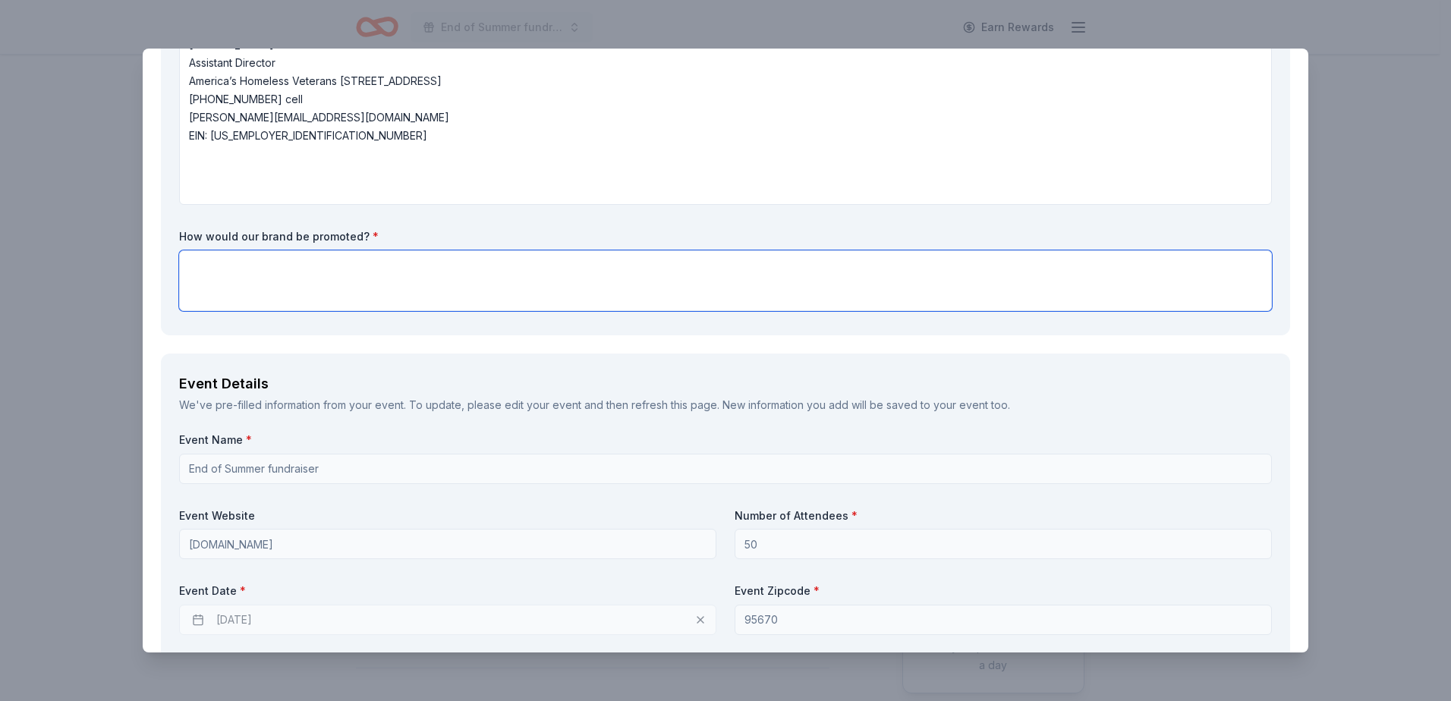
click at [318, 277] on textarea at bounding box center [725, 281] width 1093 height 61
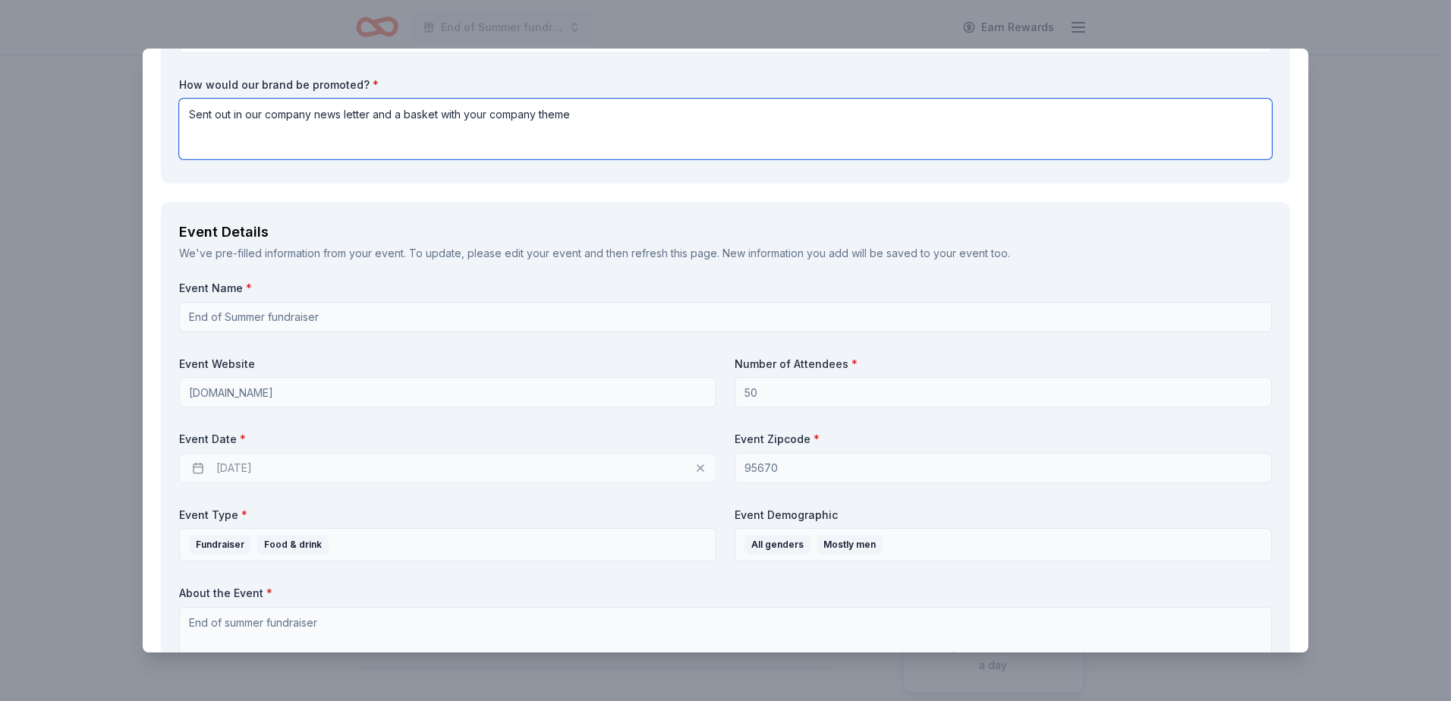
scroll to position [1073, 0]
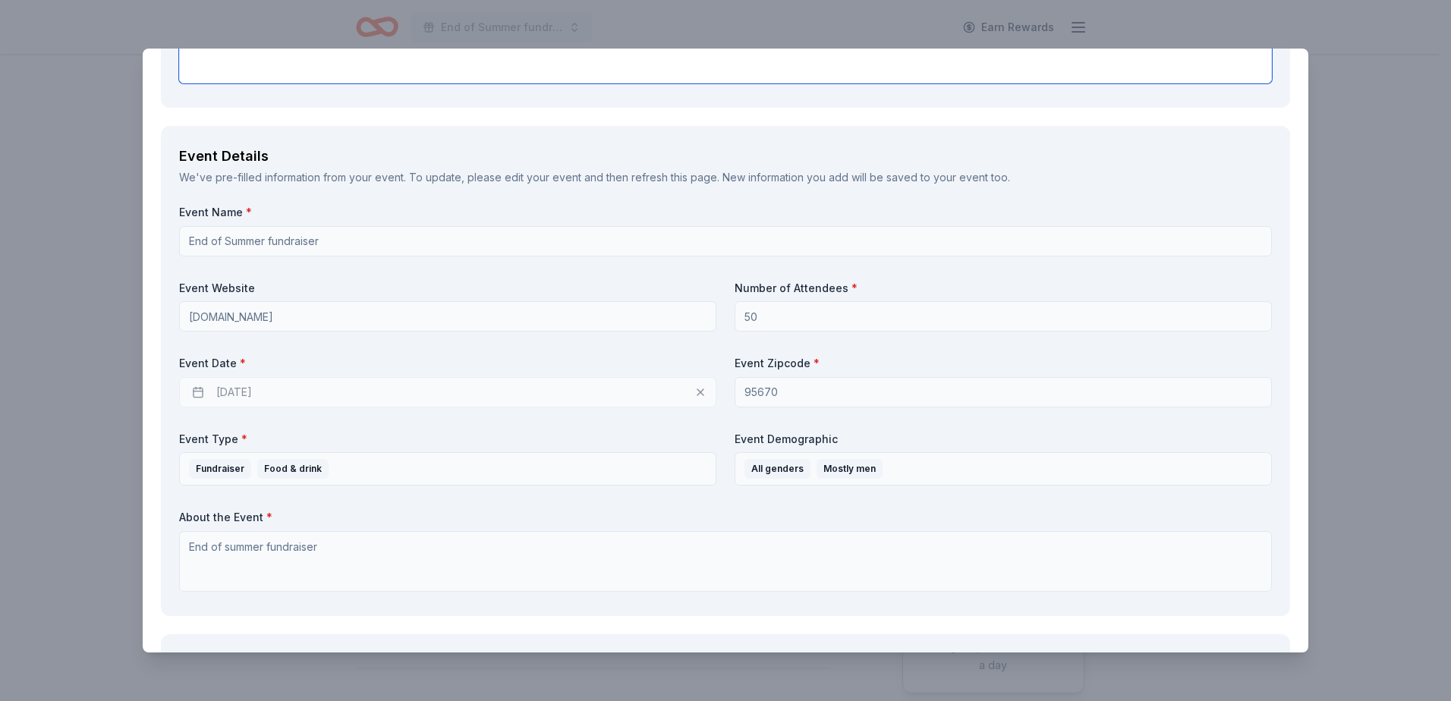
type textarea "Sent out in our company news letter and a basket with your company theme"
click at [295, 381] on div "09/18/2025" at bounding box center [447, 392] width 537 height 30
click at [307, 389] on div "09/18/2025" at bounding box center [447, 392] width 537 height 30
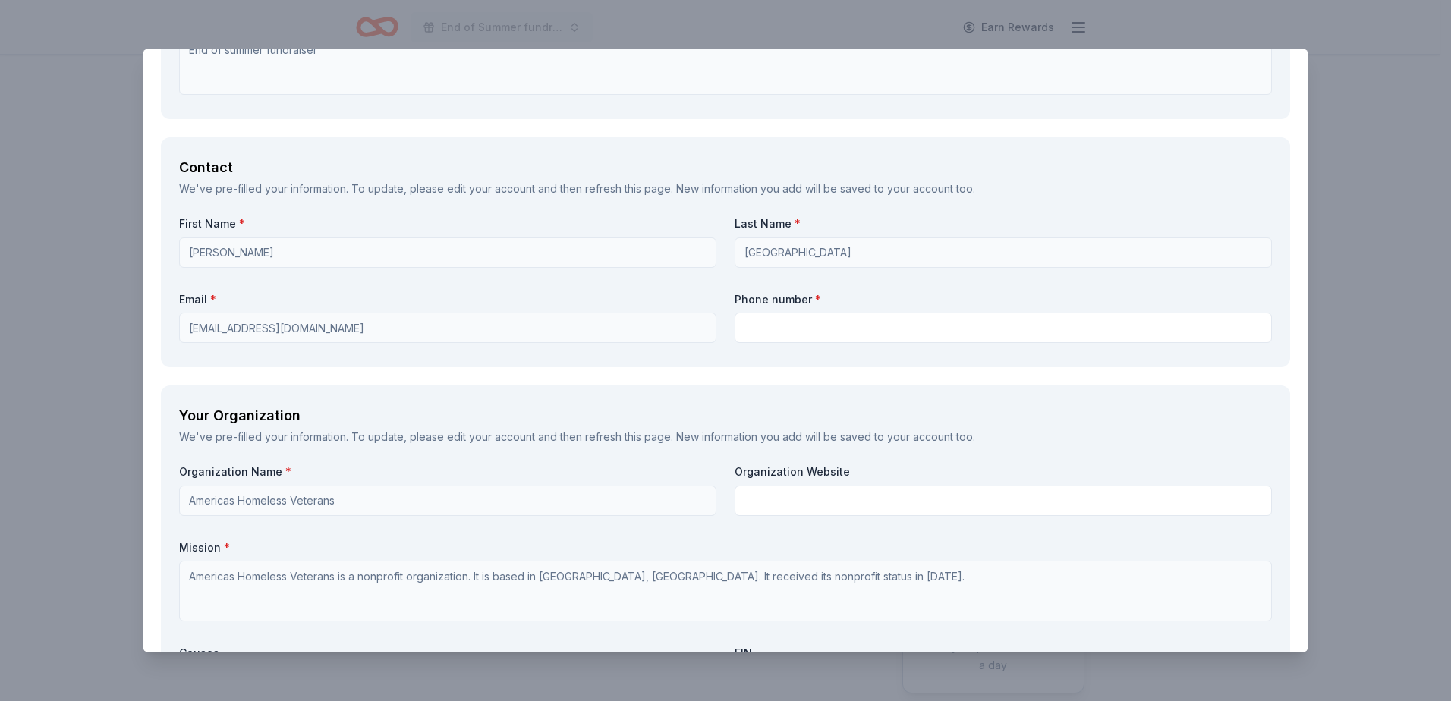
scroll to position [1604, 0]
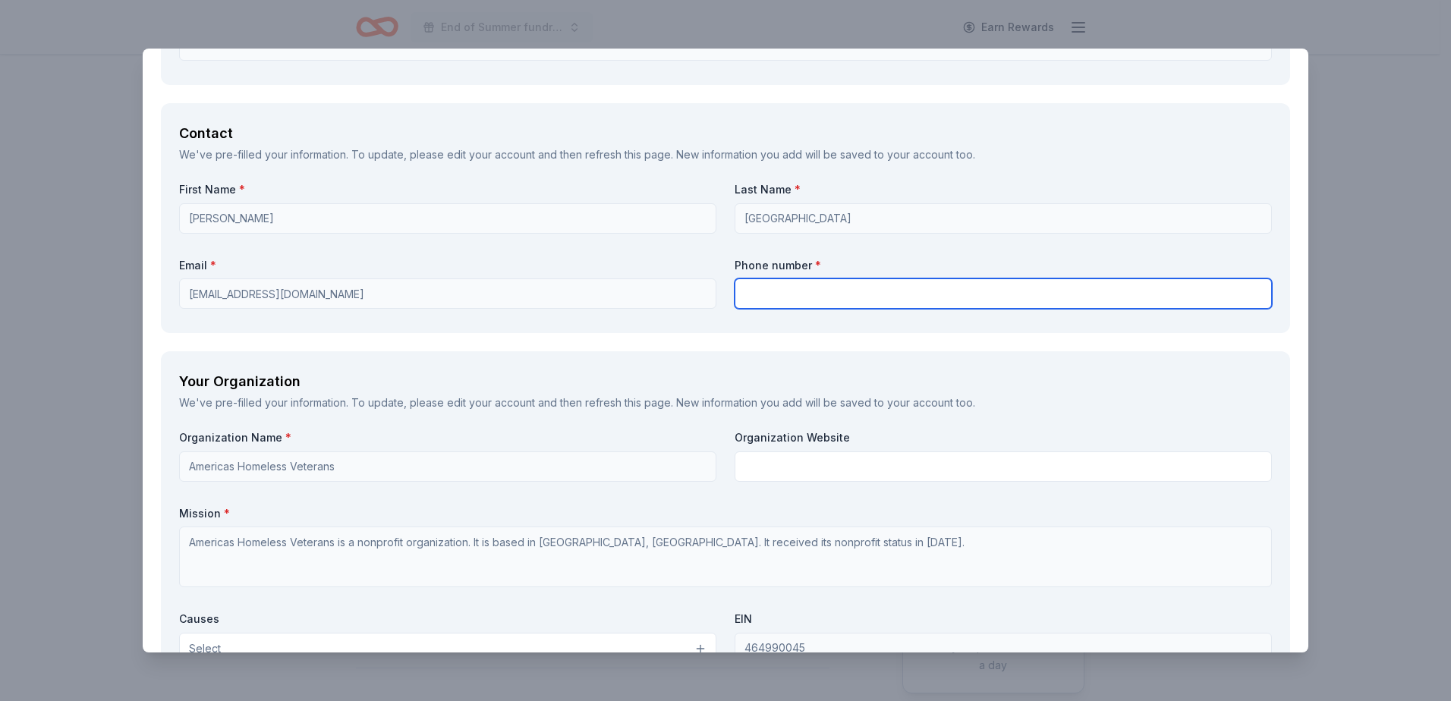
click at [747, 293] on input "text" at bounding box center [1003, 294] width 537 height 30
type input "9165409299"
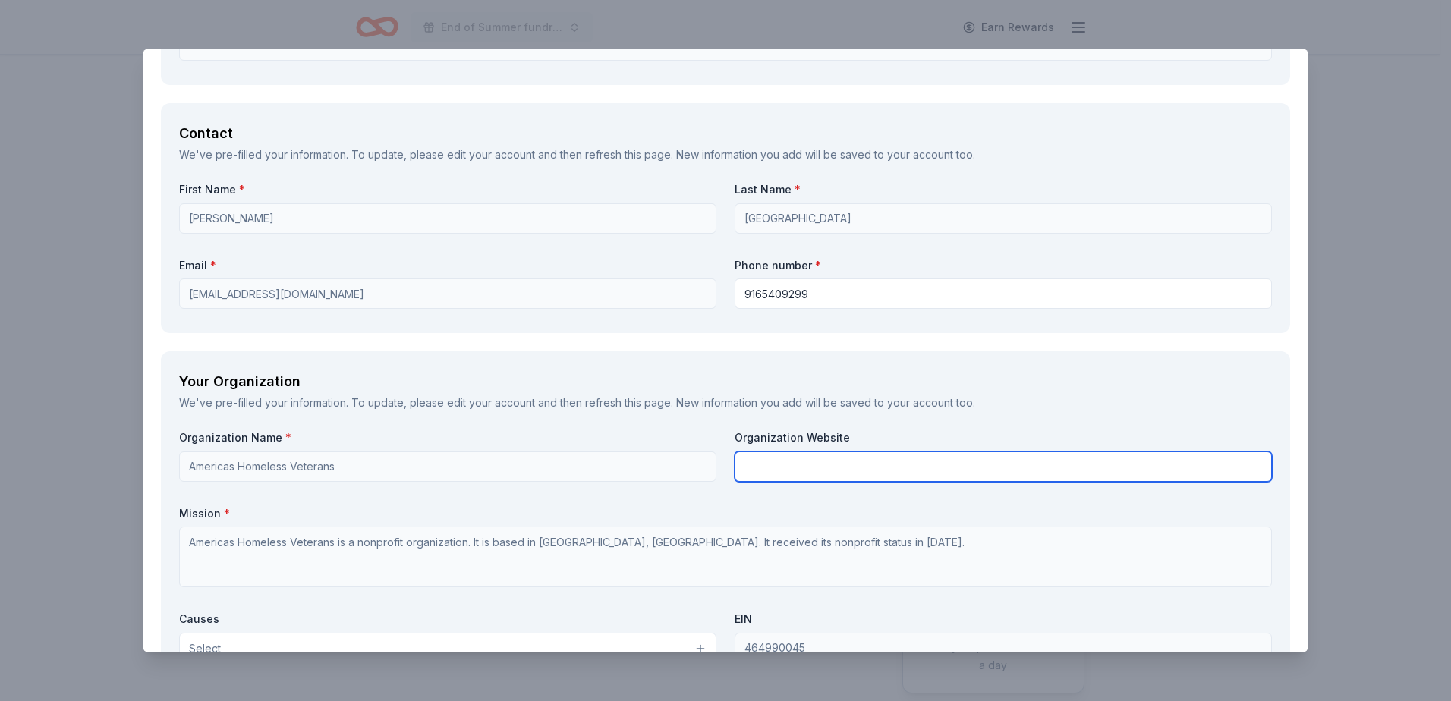
type input "America's Homeless Veterans"
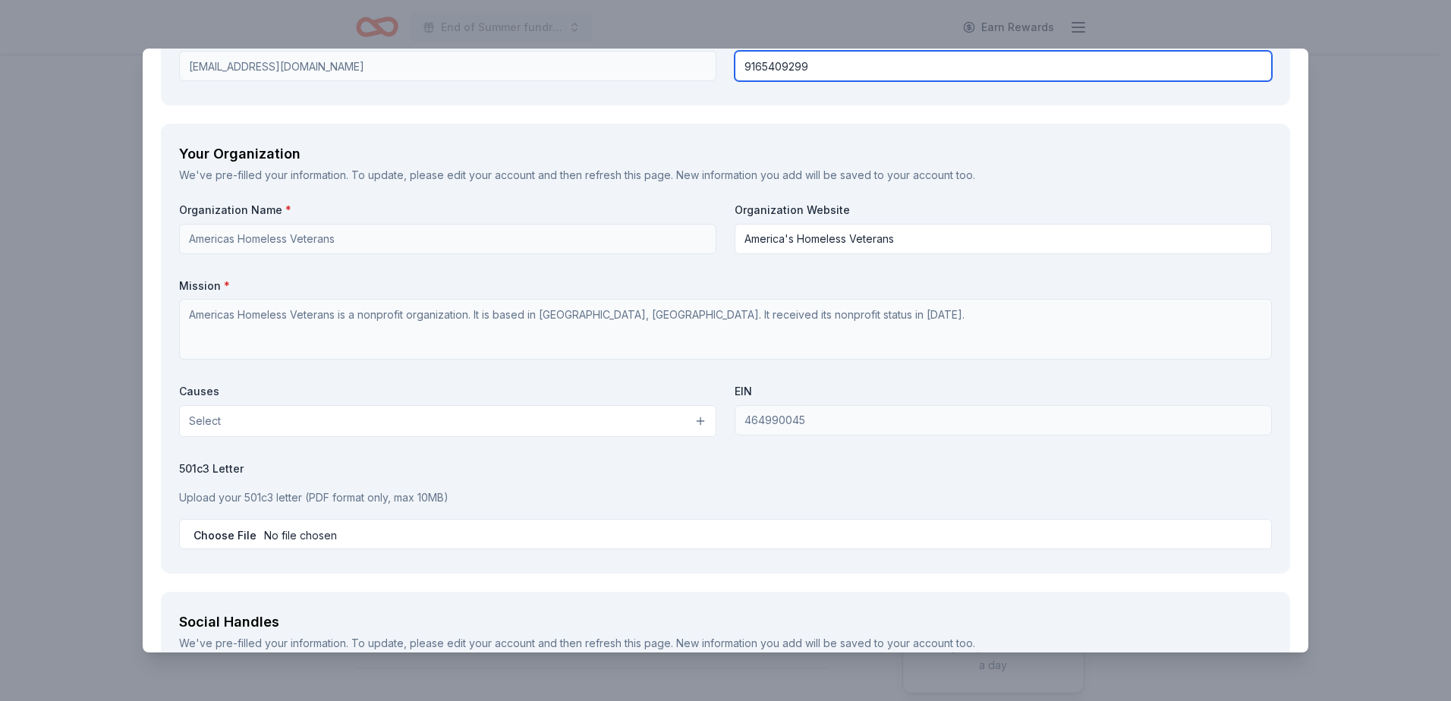
scroll to position [1908, 0]
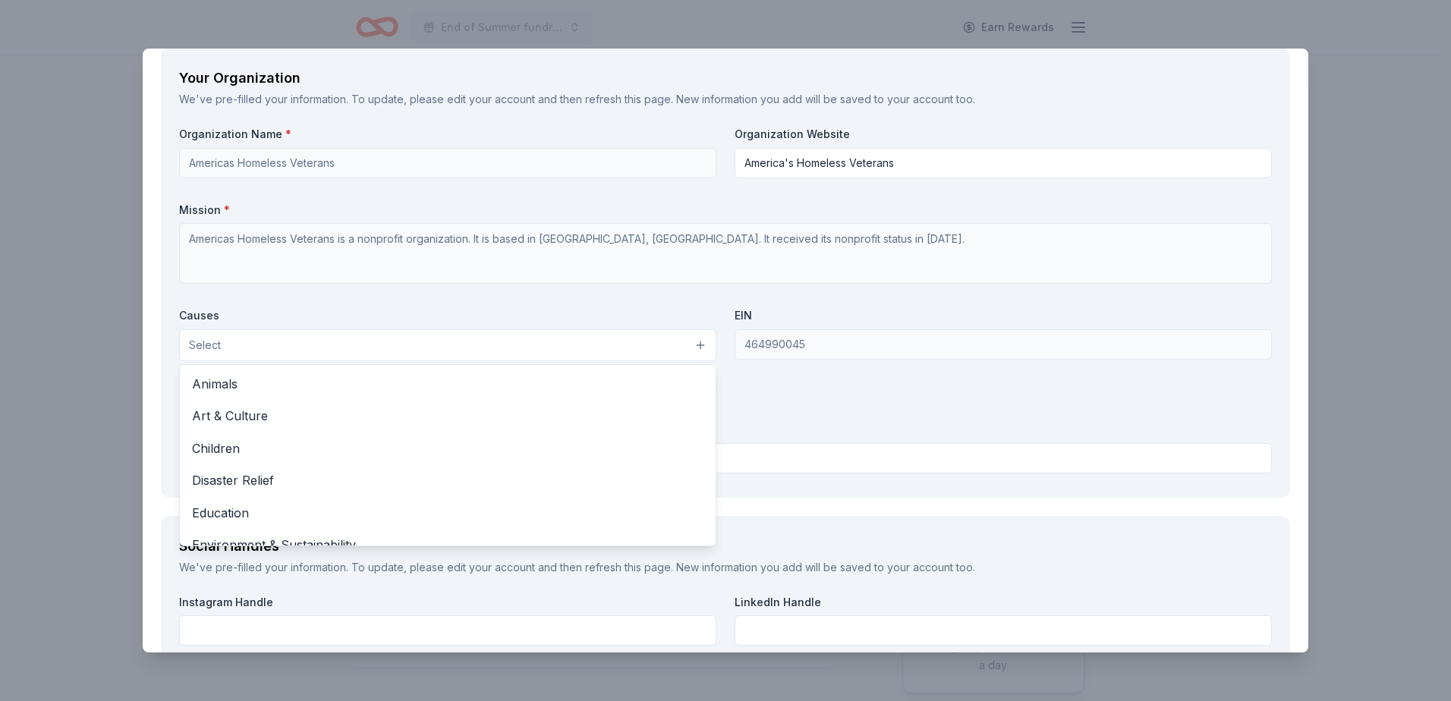
click at [695, 339] on button "Select" at bounding box center [447, 345] width 537 height 32
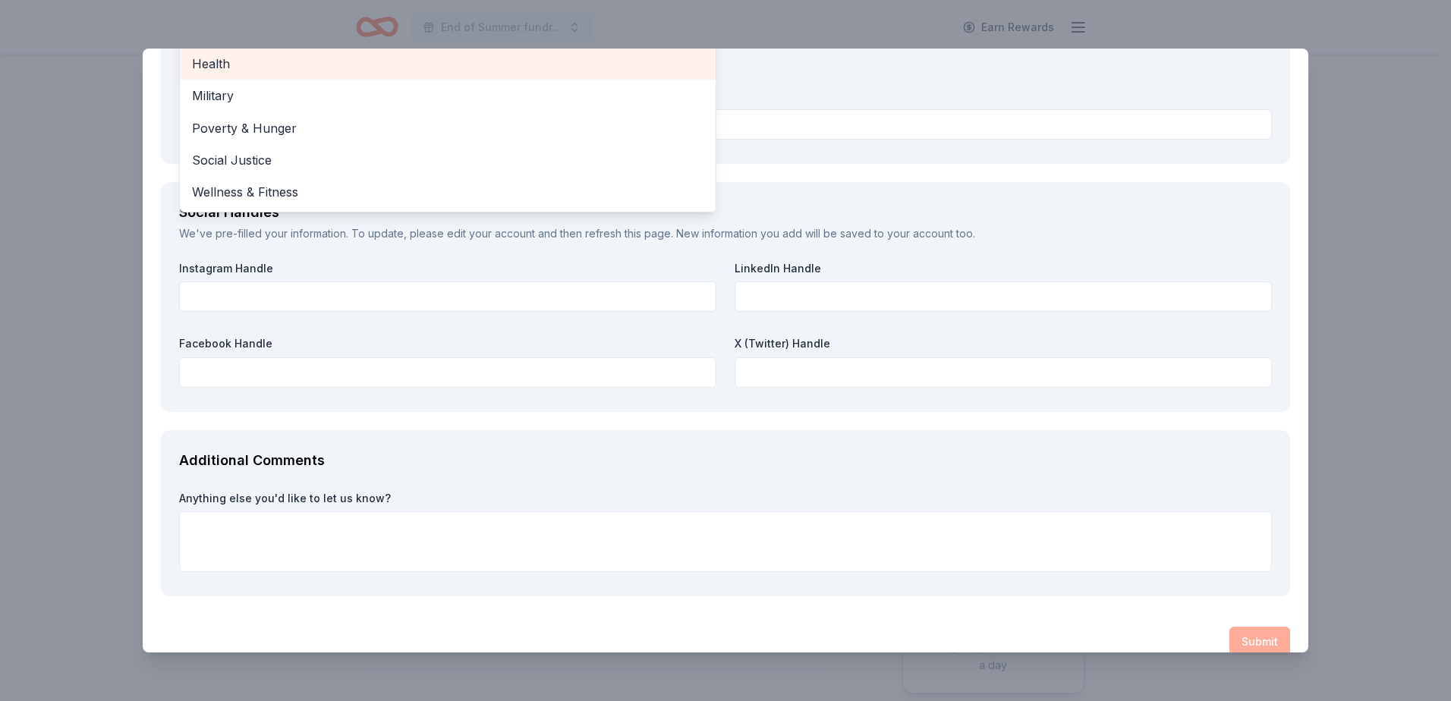
scroll to position [2264, 0]
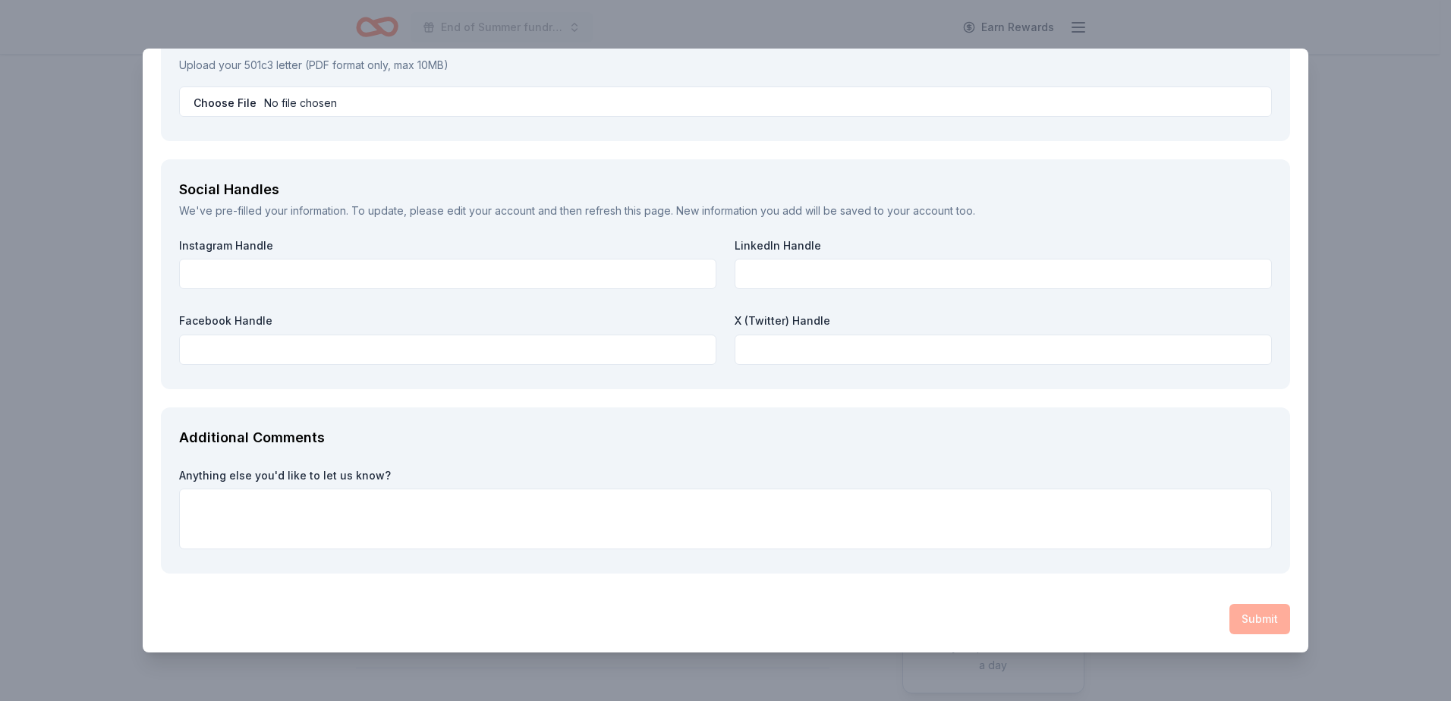
click at [1252, 624] on div "Submit" at bounding box center [726, 619] width 1130 height 30
